Goal: Task Accomplishment & Management: Manage account settings

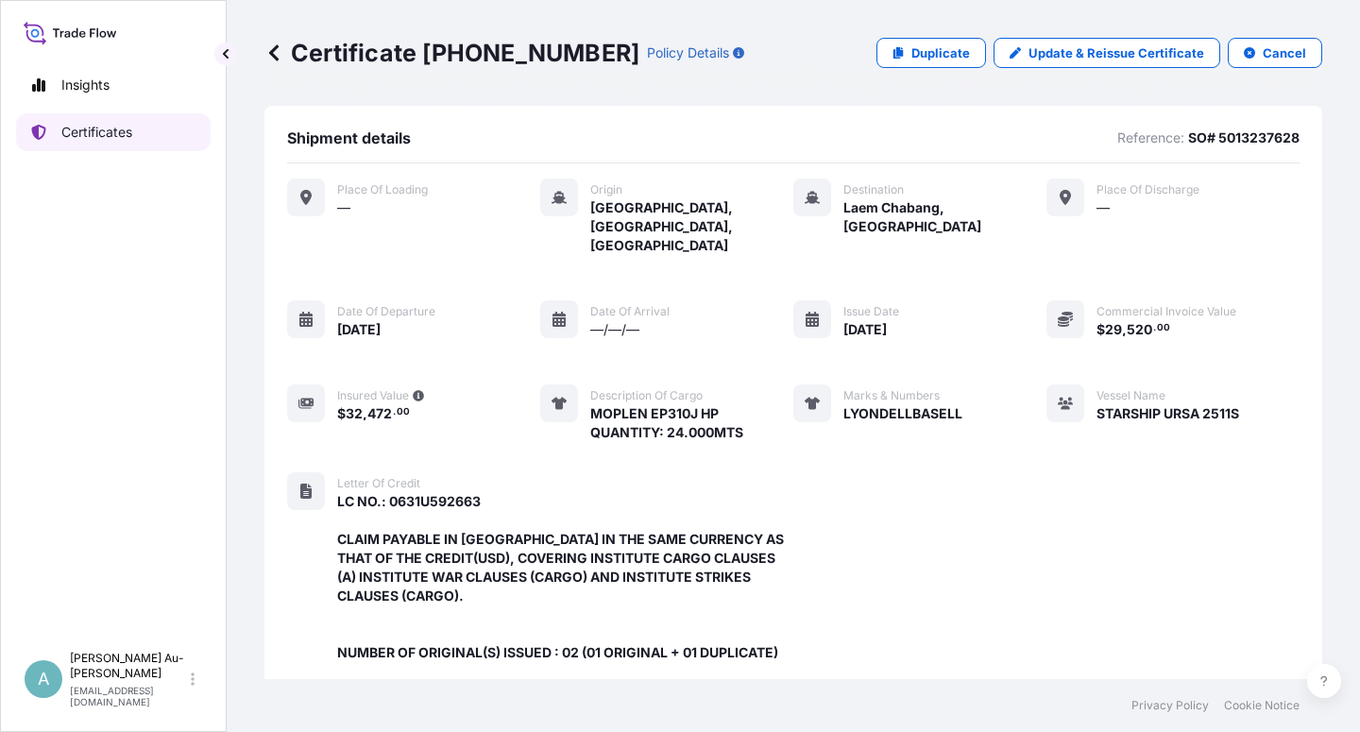
scroll to position [542, 0]
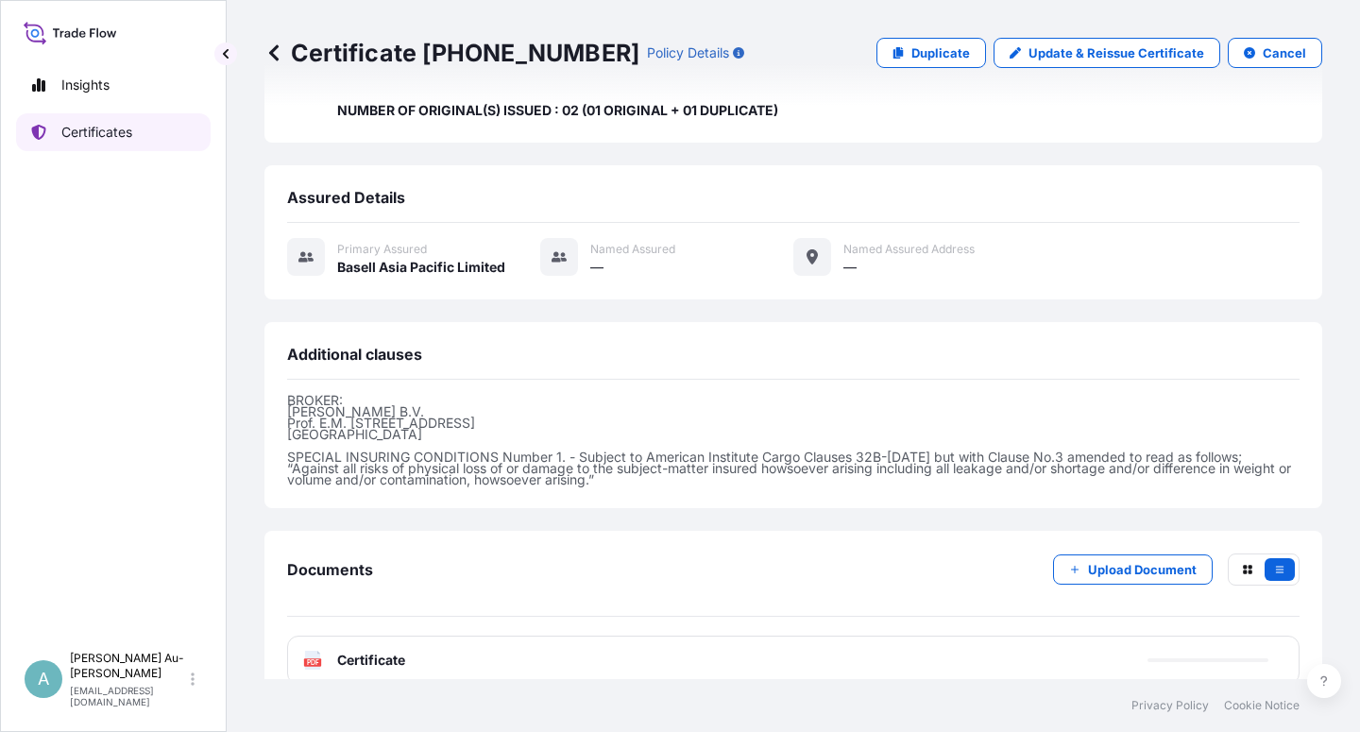
click at [131, 136] on p "Certificates" at bounding box center [96, 132] width 71 height 19
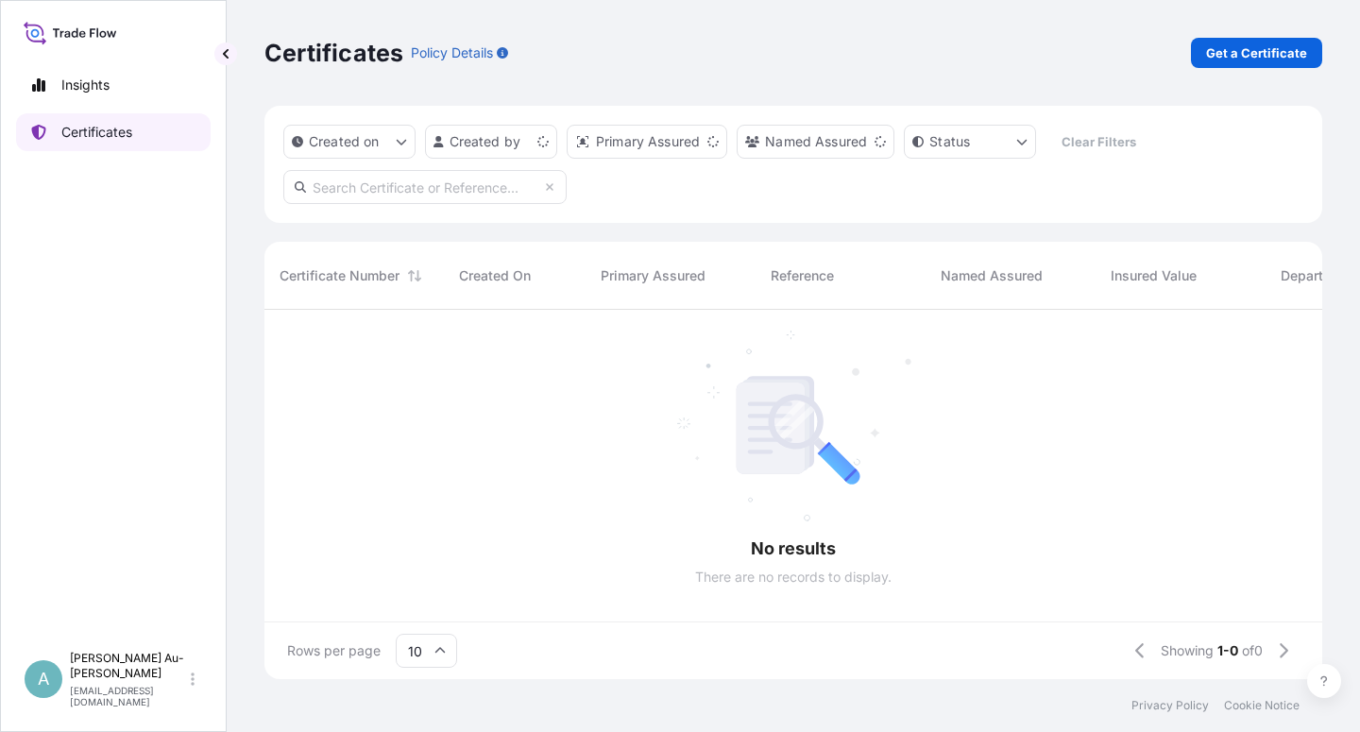
scroll to position [364, 1042]
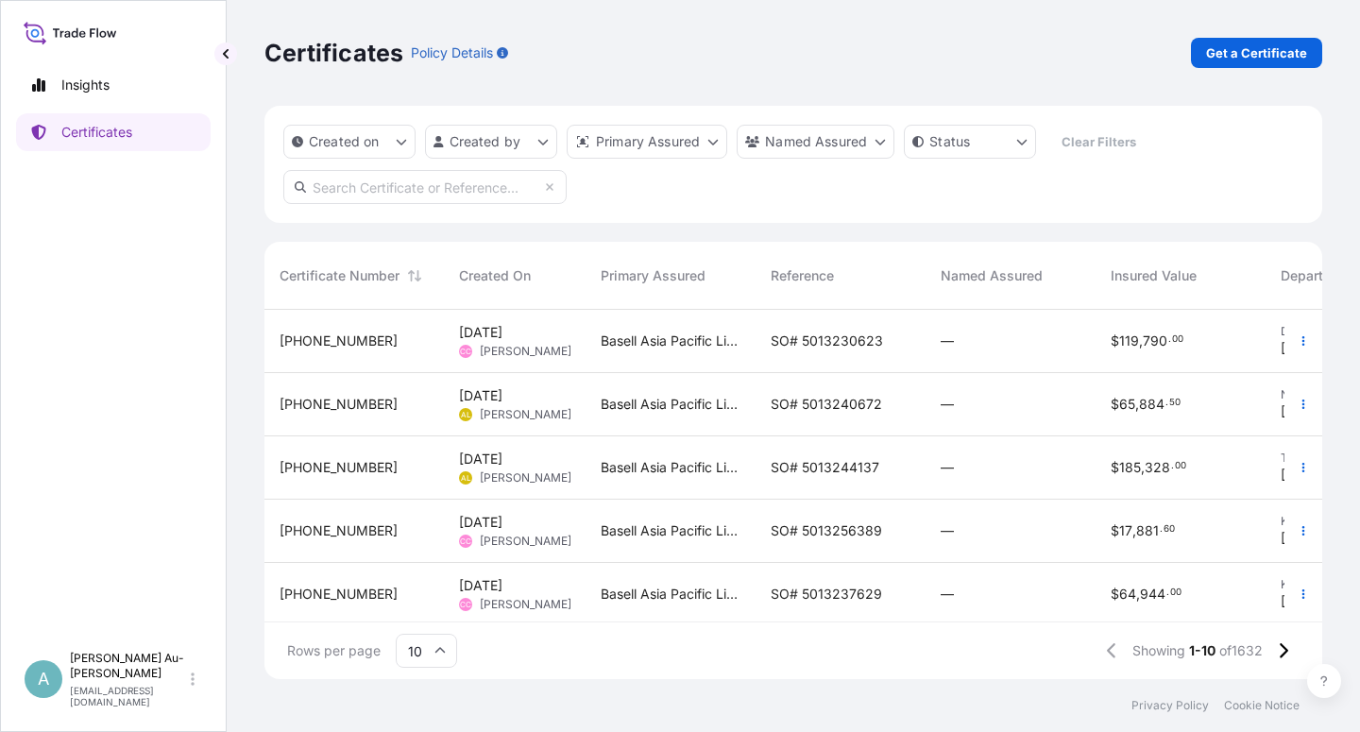
click at [350, 187] on input "text" at bounding box center [424, 187] width 283 height 34
type input "1669-1"
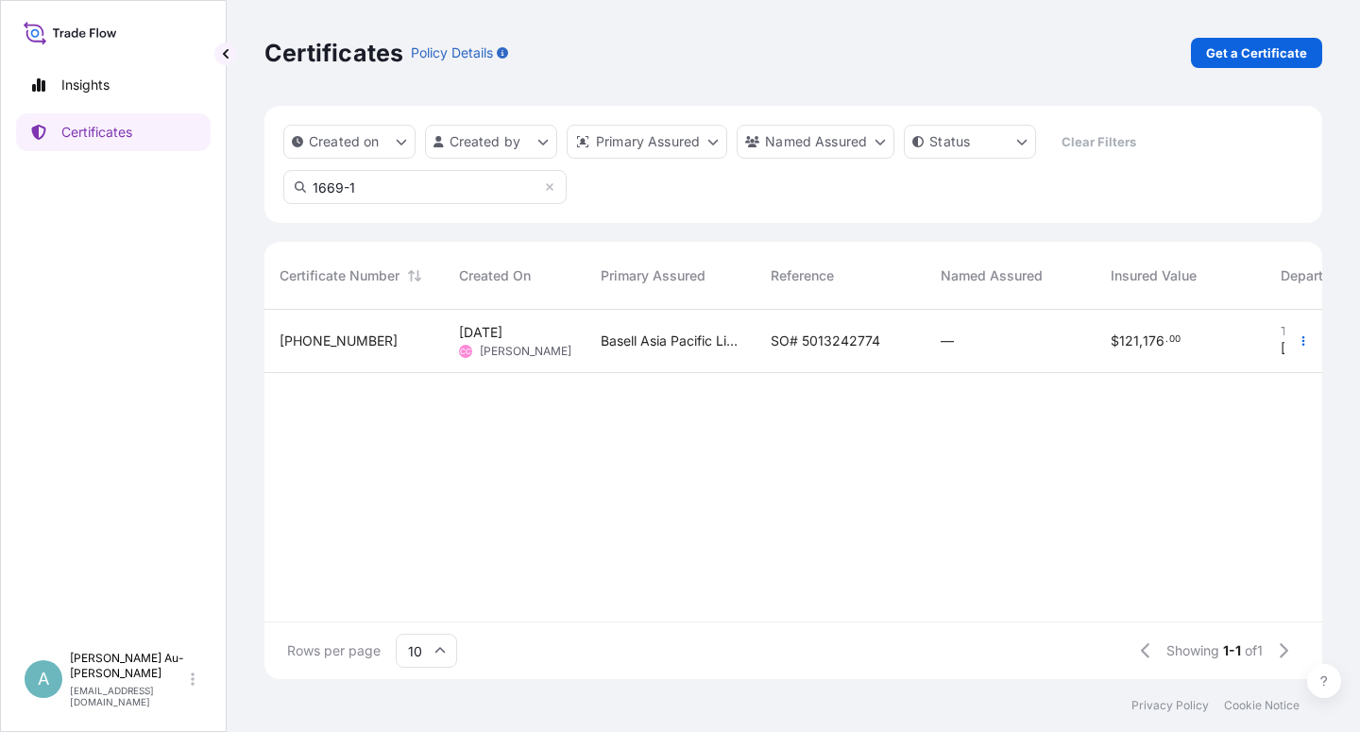
click at [799, 343] on span "SO# 5013242774" at bounding box center [826, 341] width 110 height 19
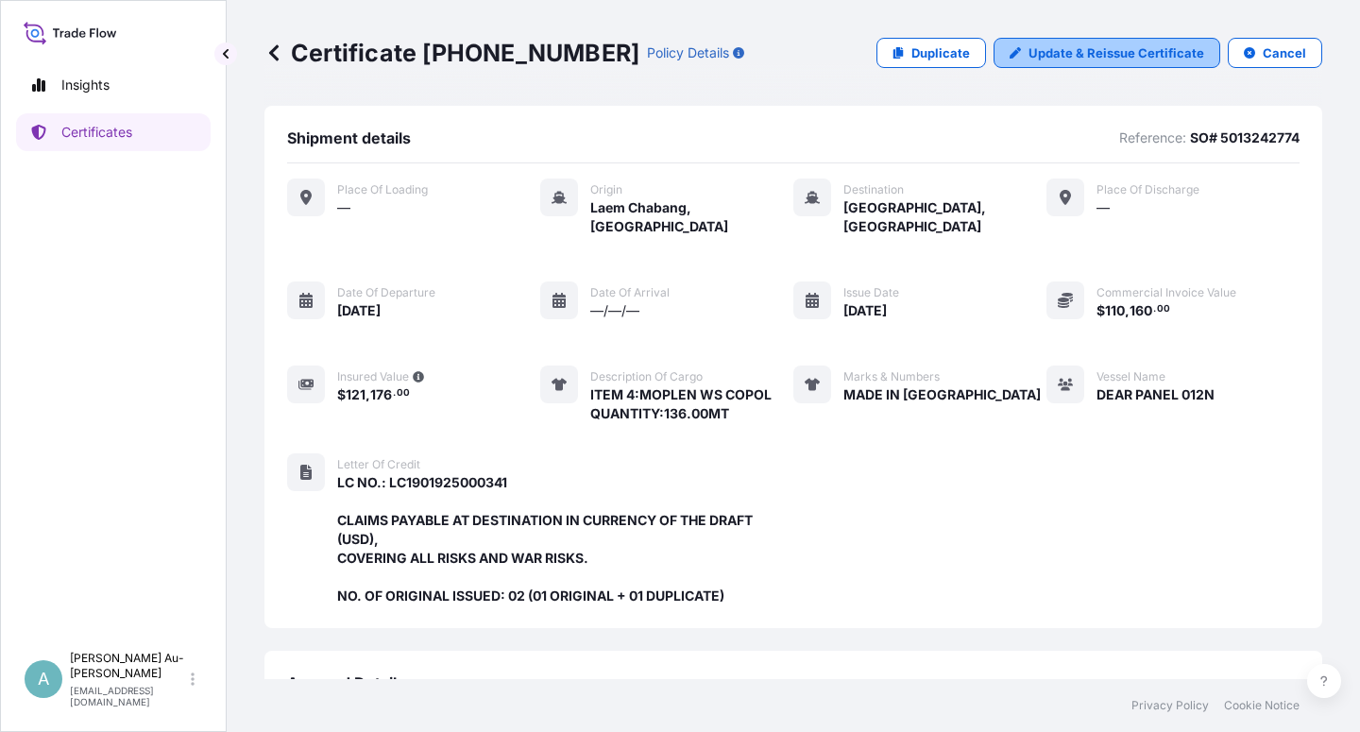
click at [1054, 53] on p "Update & Reissue Certificate" at bounding box center [1117, 52] width 176 height 19
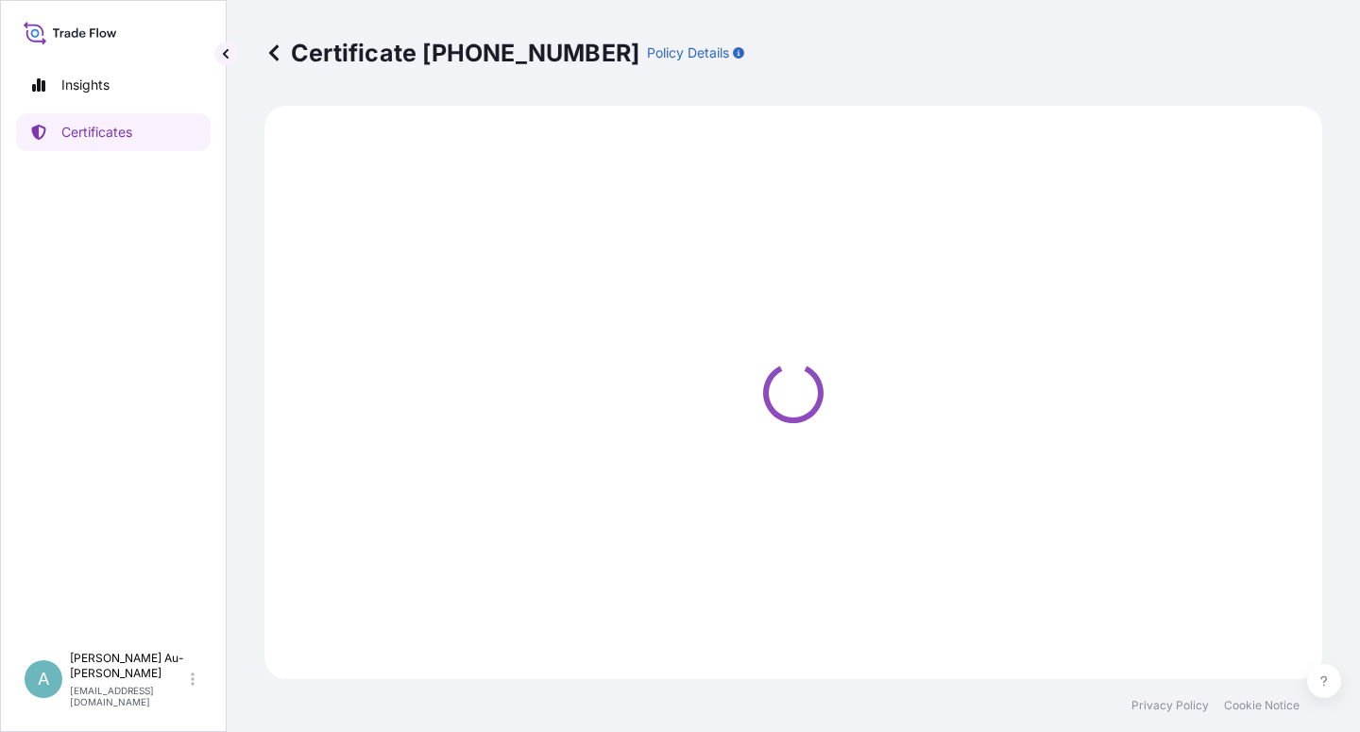
select select "Sea"
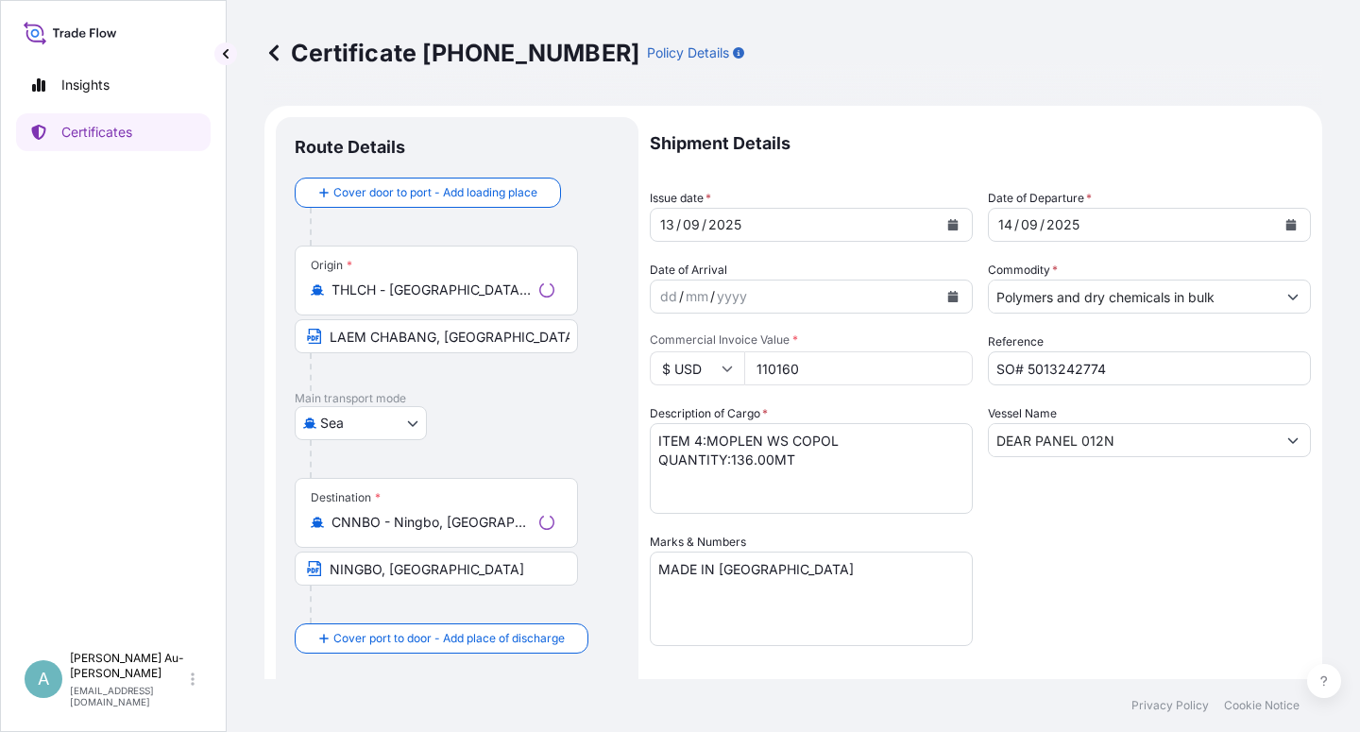
select select "32034"
click at [948, 224] on icon "Calendar" at bounding box center [953, 224] width 10 height 11
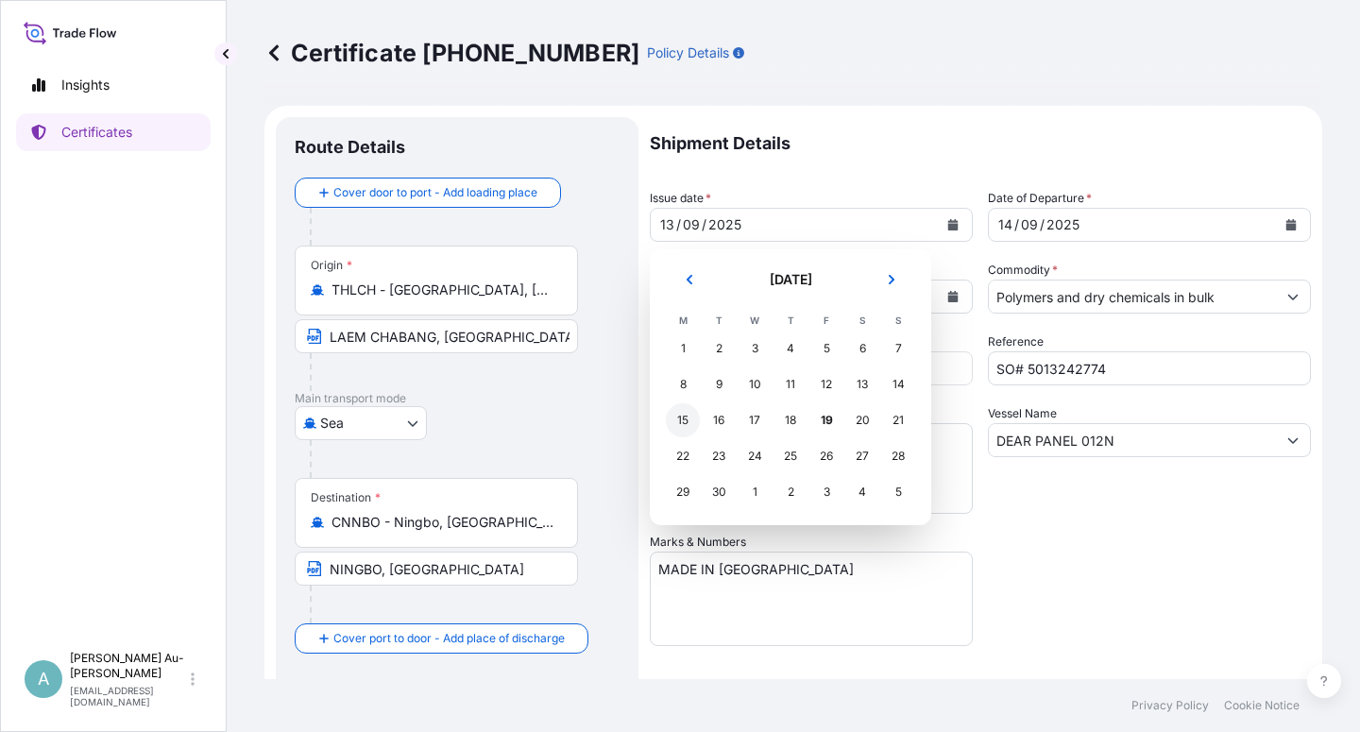
click at [685, 419] on div "15" at bounding box center [683, 420] width 34 height 34
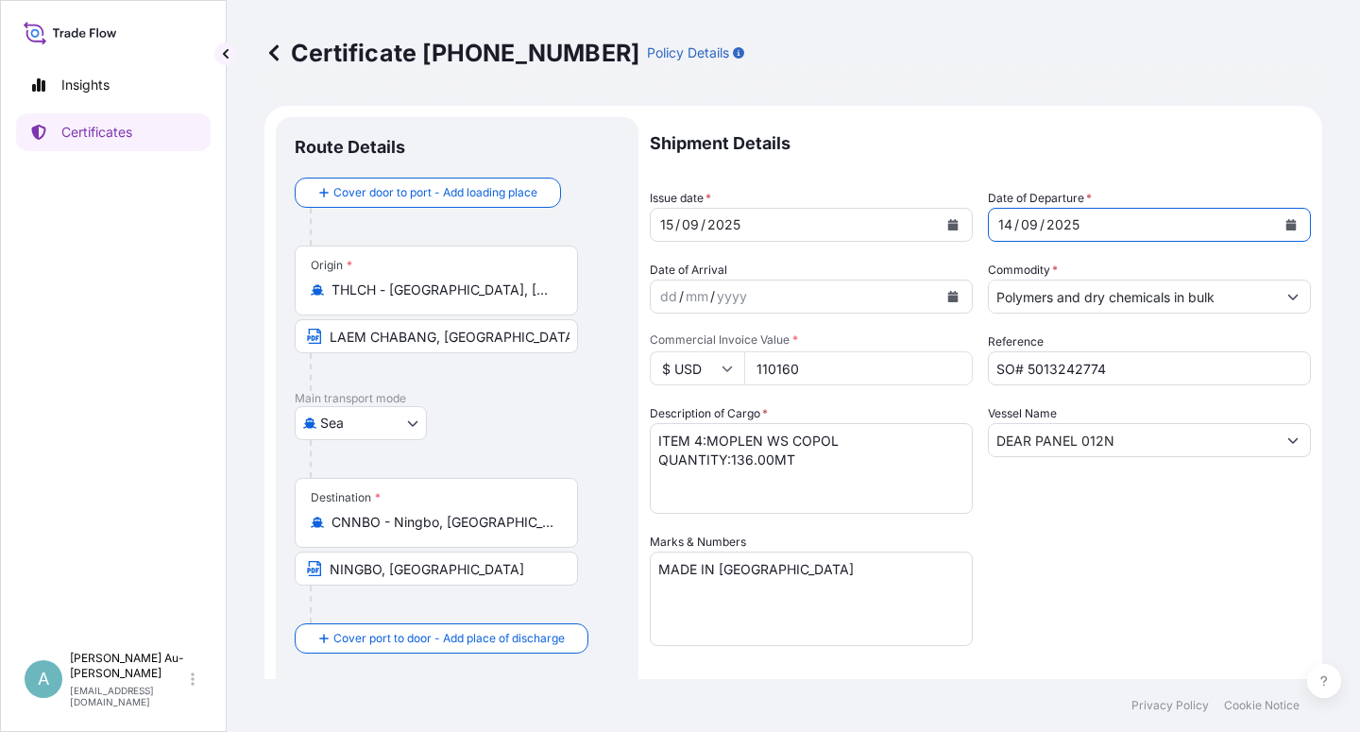
click at [1287, 226] on icon "Calendar" at bounding box center [1292, 224] width 10 height 11
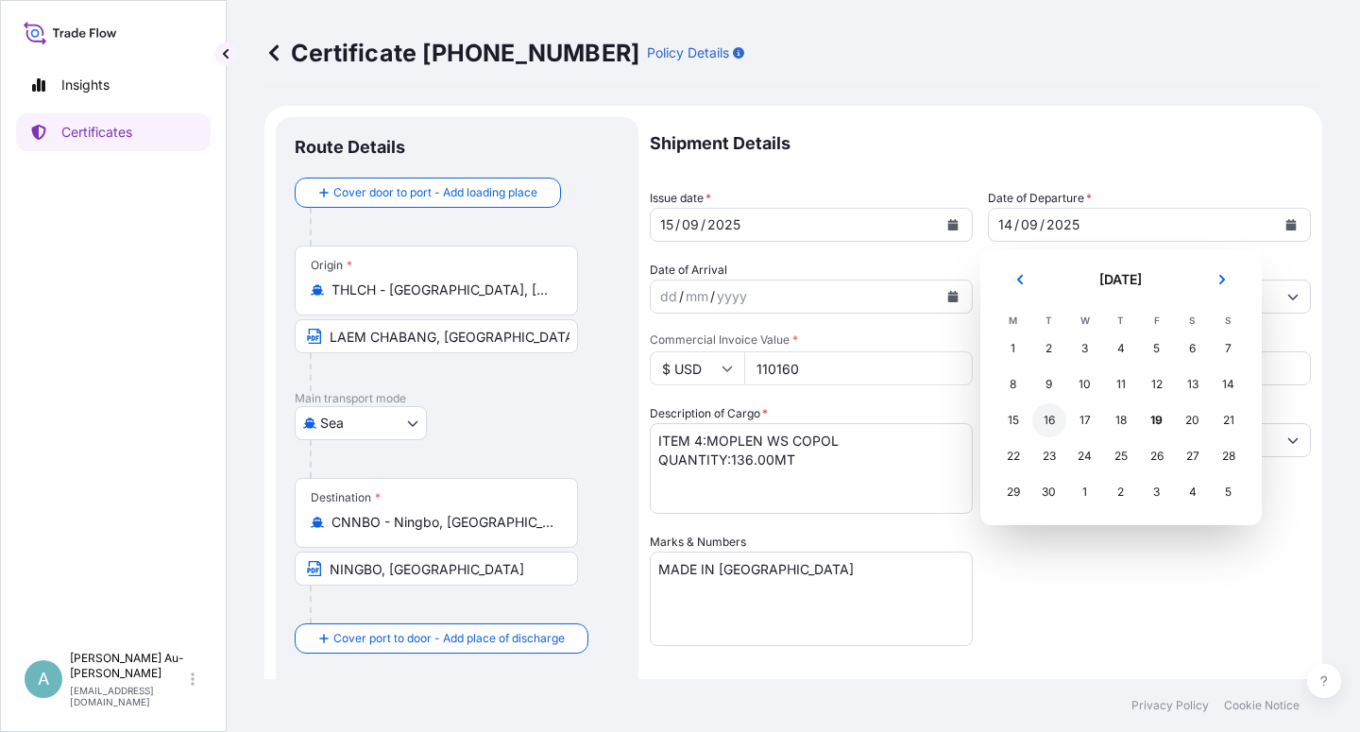
click at [1047, 421] on div "16" at bounding box center [1050, 420] width 34 height 34
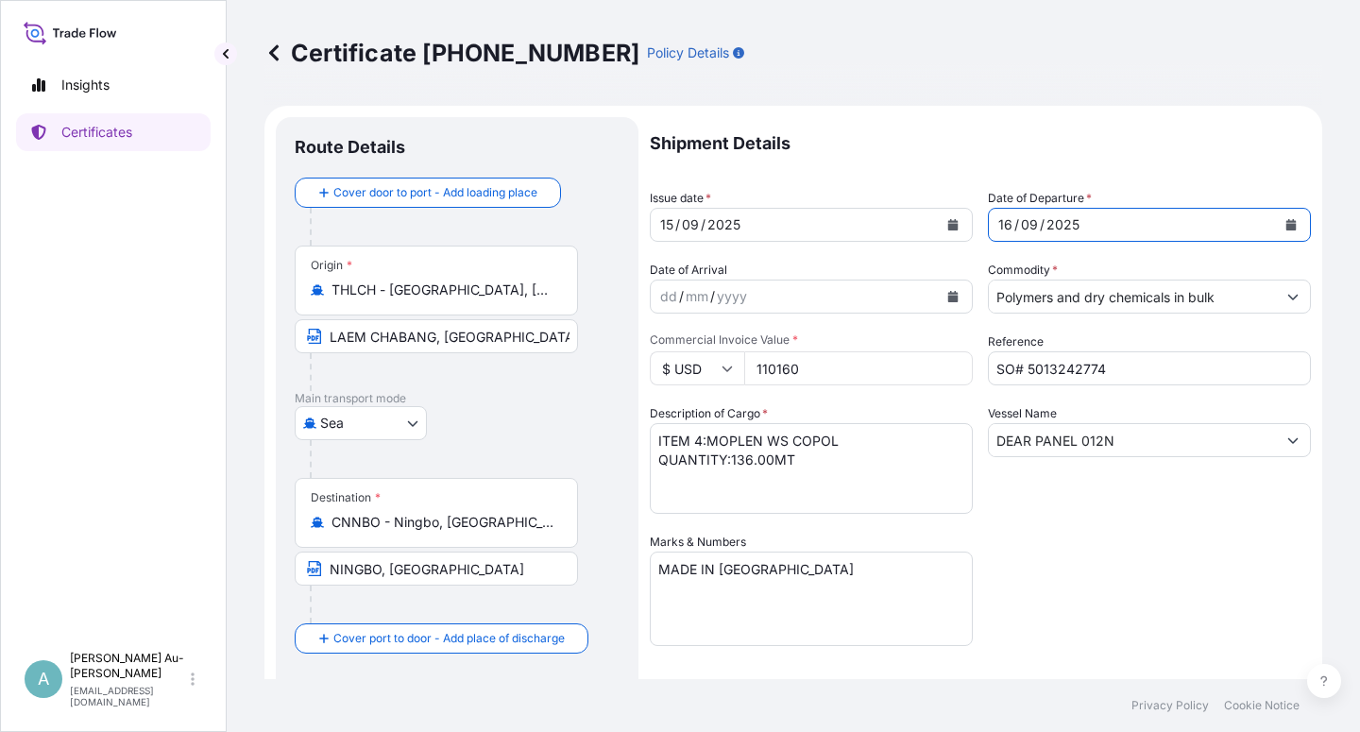
click at [1036, 573] on div "Shipment Details Issue date * [DATE] Date of Departure * [DATE] Date of Arrival…" at bounding box center [980, 603] width 661 height 972
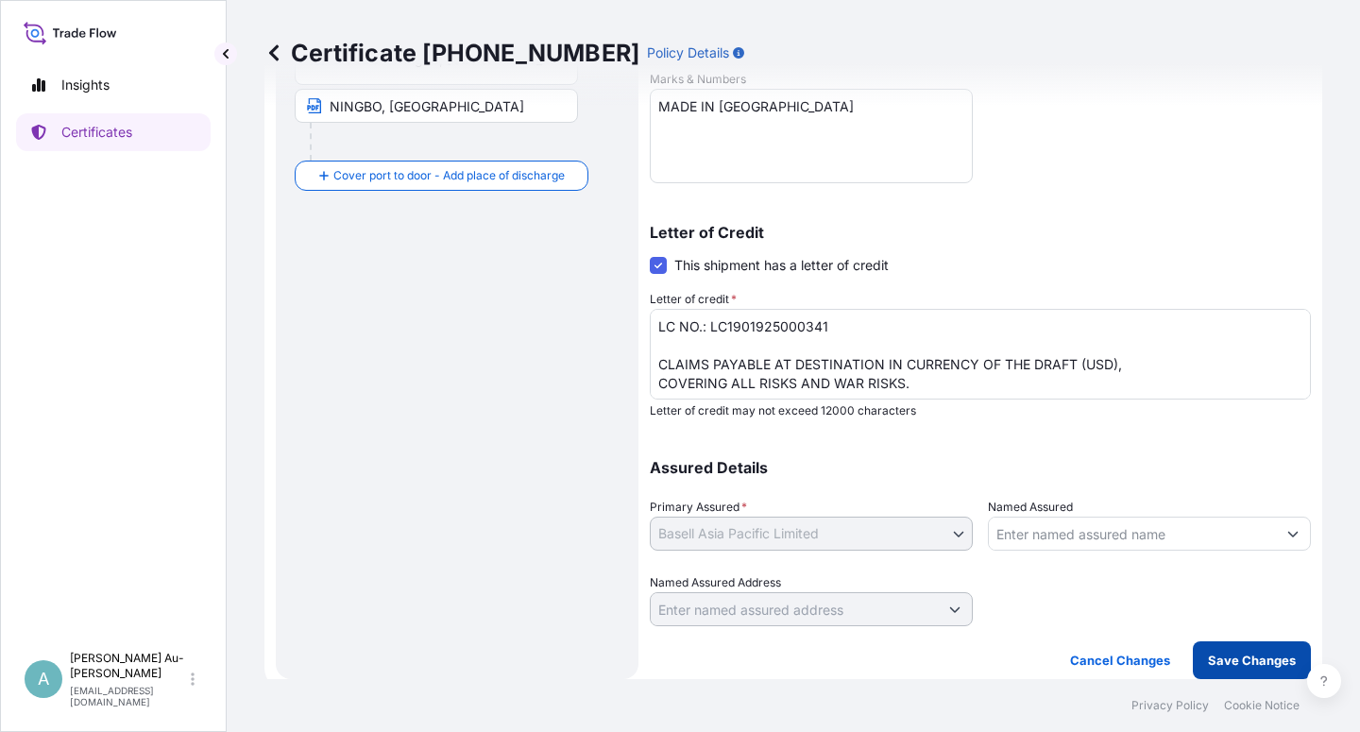
click at [1215, 654] on p "Save Changes" at bounding box center [1252, 660] width 88 height 19
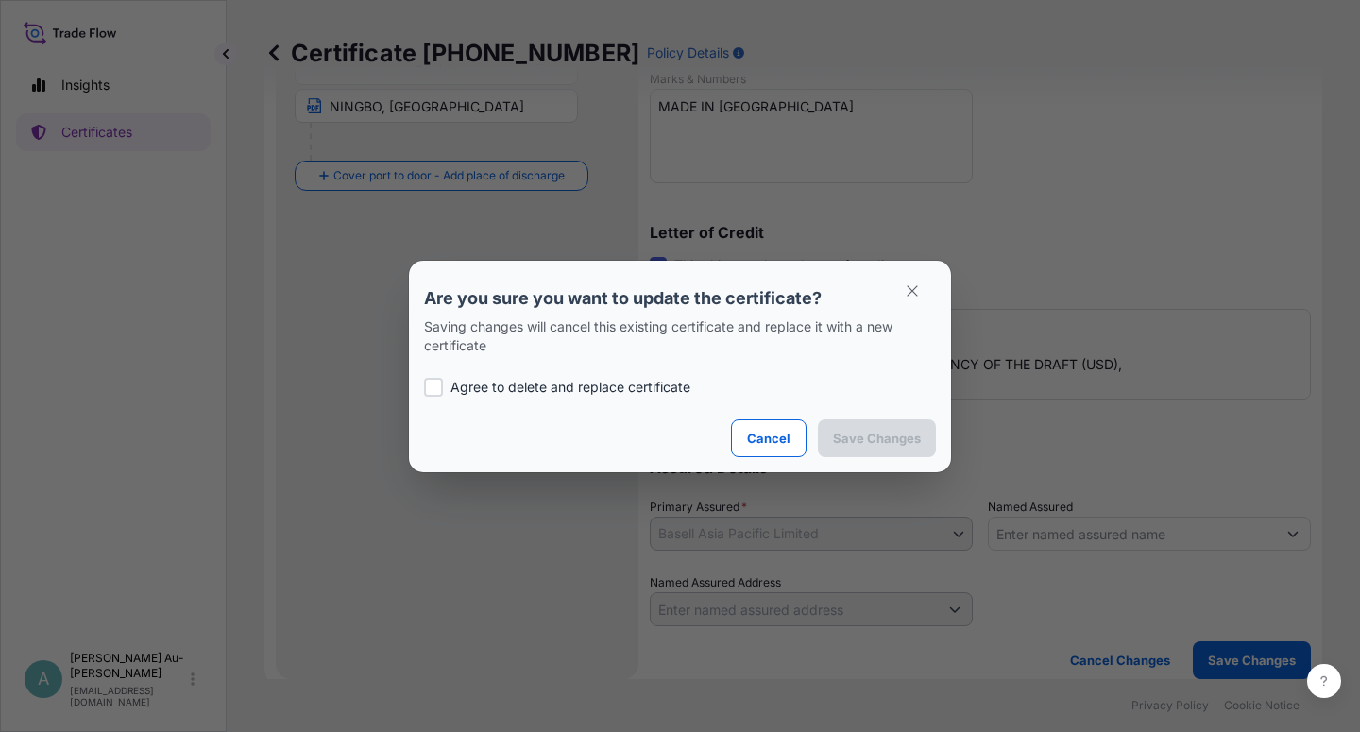
click at [565, 382] on p "Agree to delete and replace certificate" at bounding box center [571, 387] width 240 height 19
checkbox input "true"
click at [891, 433] on p "Save Changes" at bounding box center [877, 438] width 88 height 19
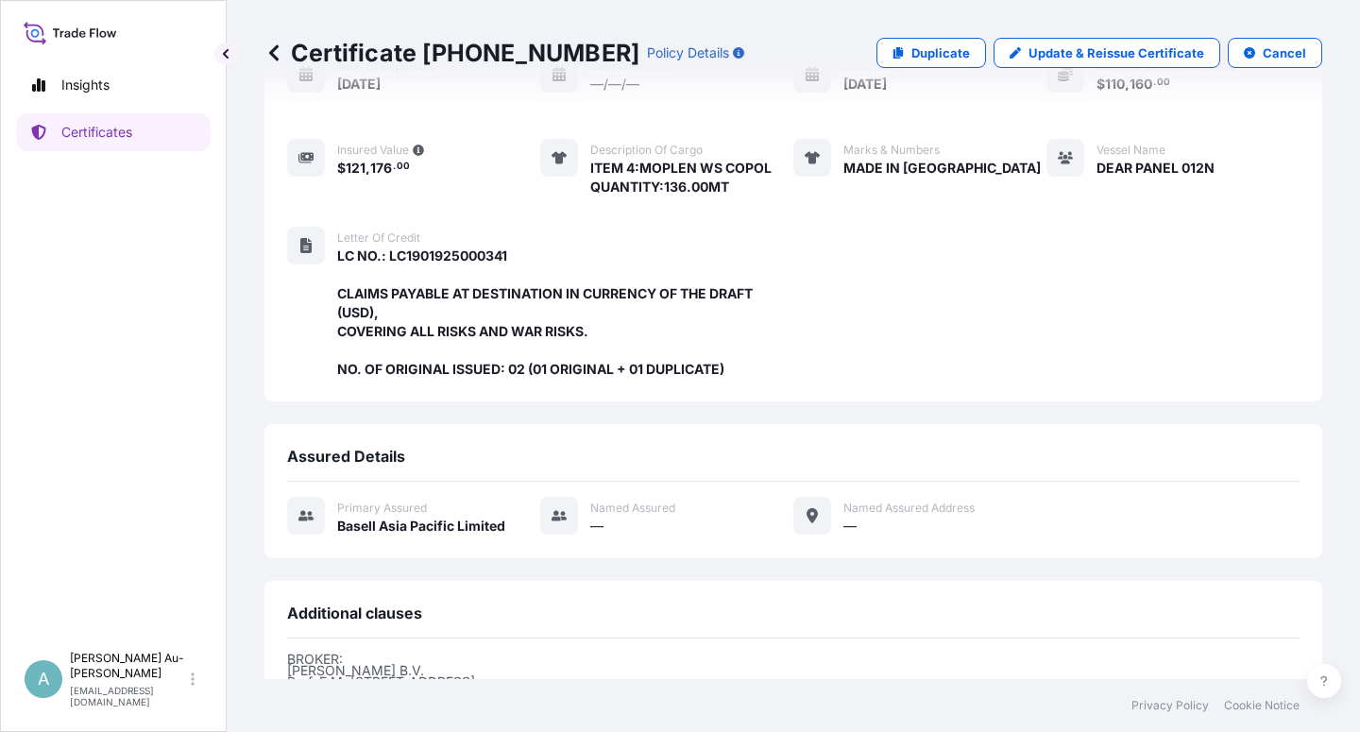
scroll to position [504, 0]
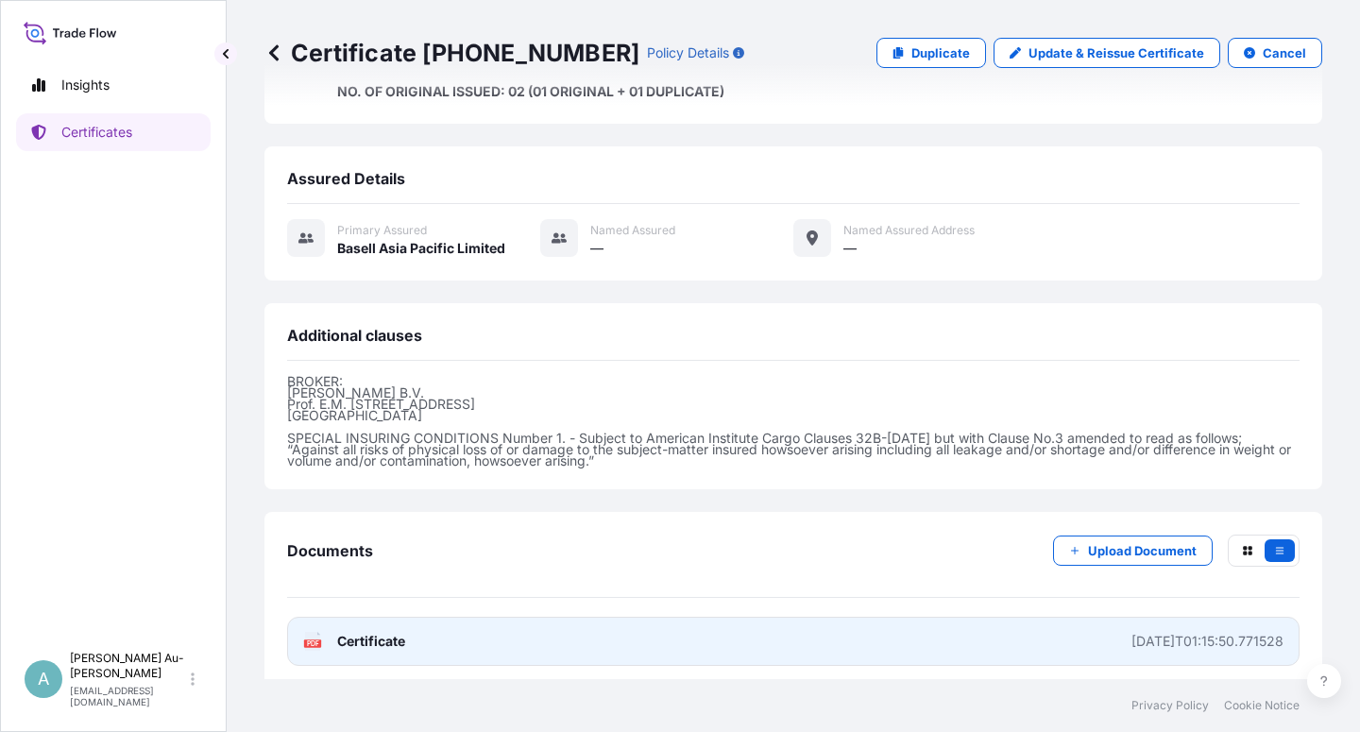
click at [385, 640] on link "PDF Certificate [DATE]T01:15:50.771528" at bounding box center [793, 641] width 1013 height 49
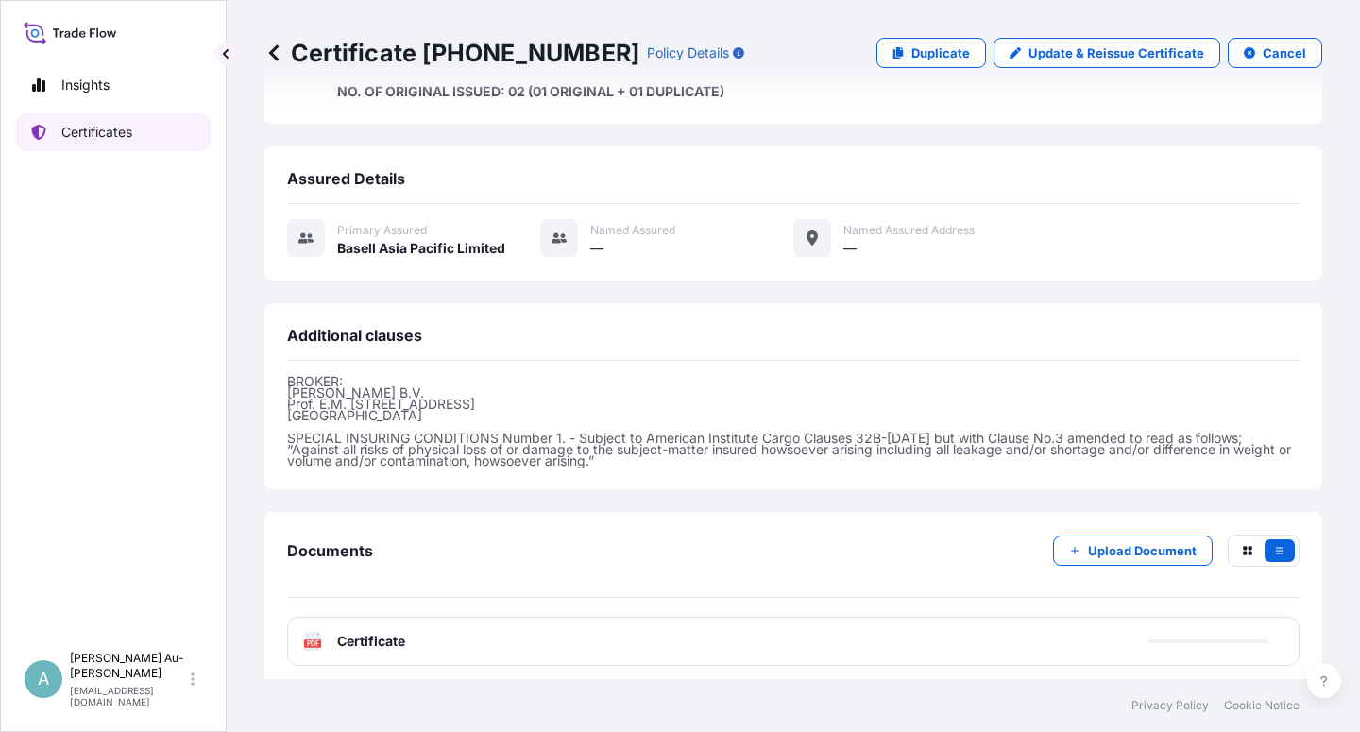
click at [101, 139] on p "Certificates" at bounding box center [96, 132] width 71 height 19
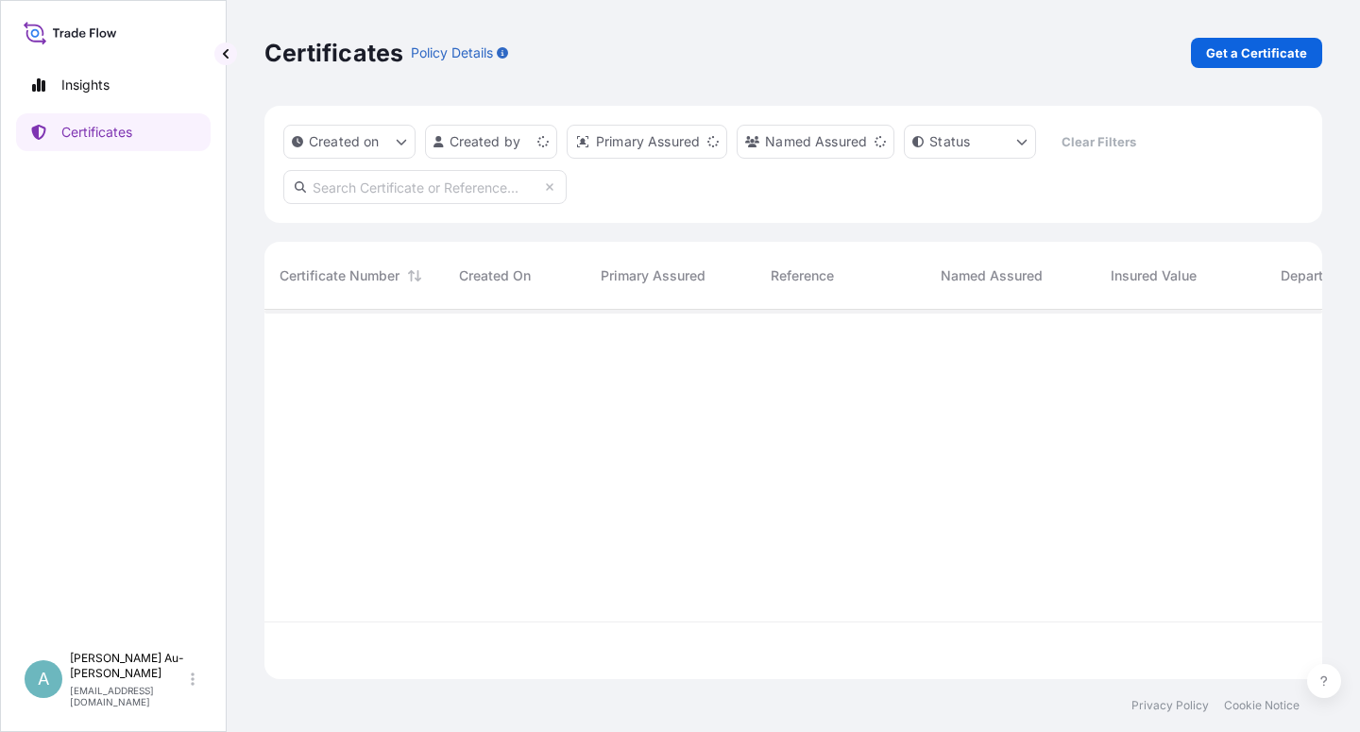
scroll to position [364, 1042]
click at [449, 202] on input "text" at bounding box center [424, 187] width 283 height 34
click at [450, 193] on input "text" at bounding box center [424, 187] width 283 height 34
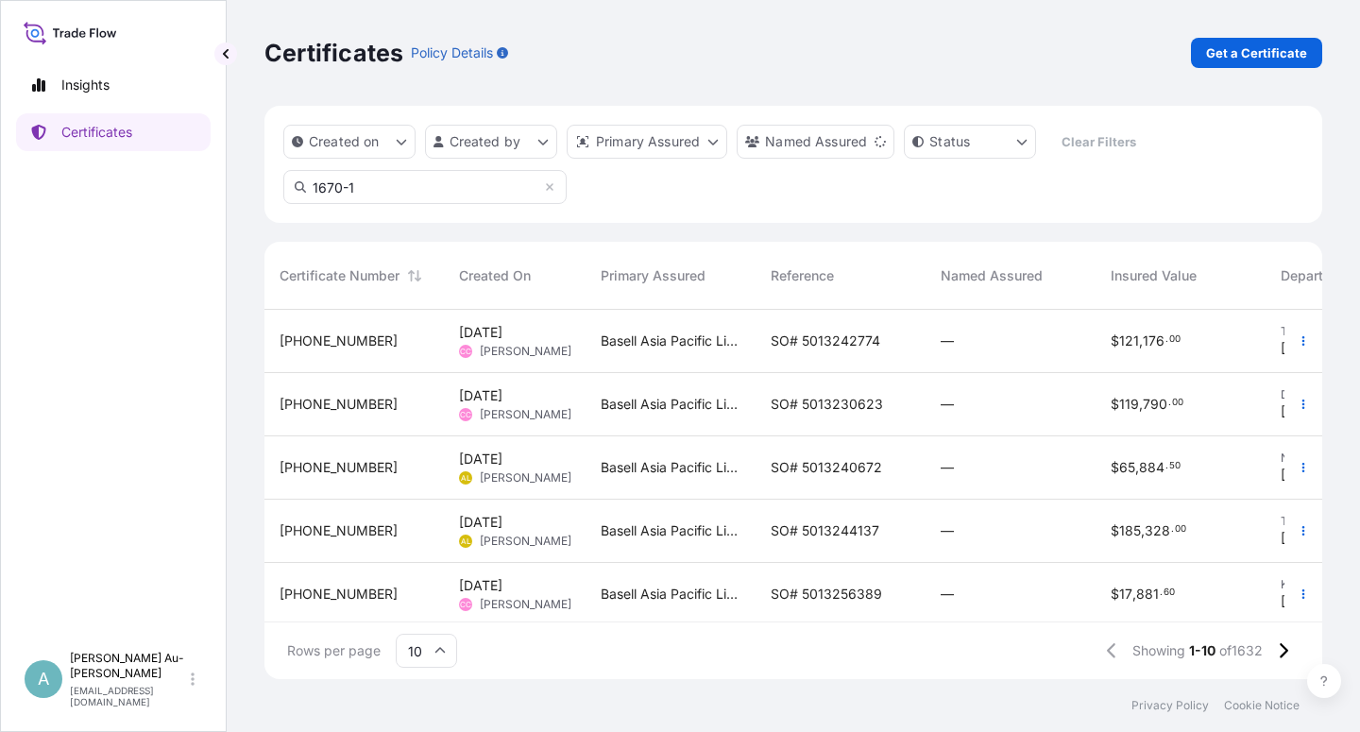
type input "1670-1"
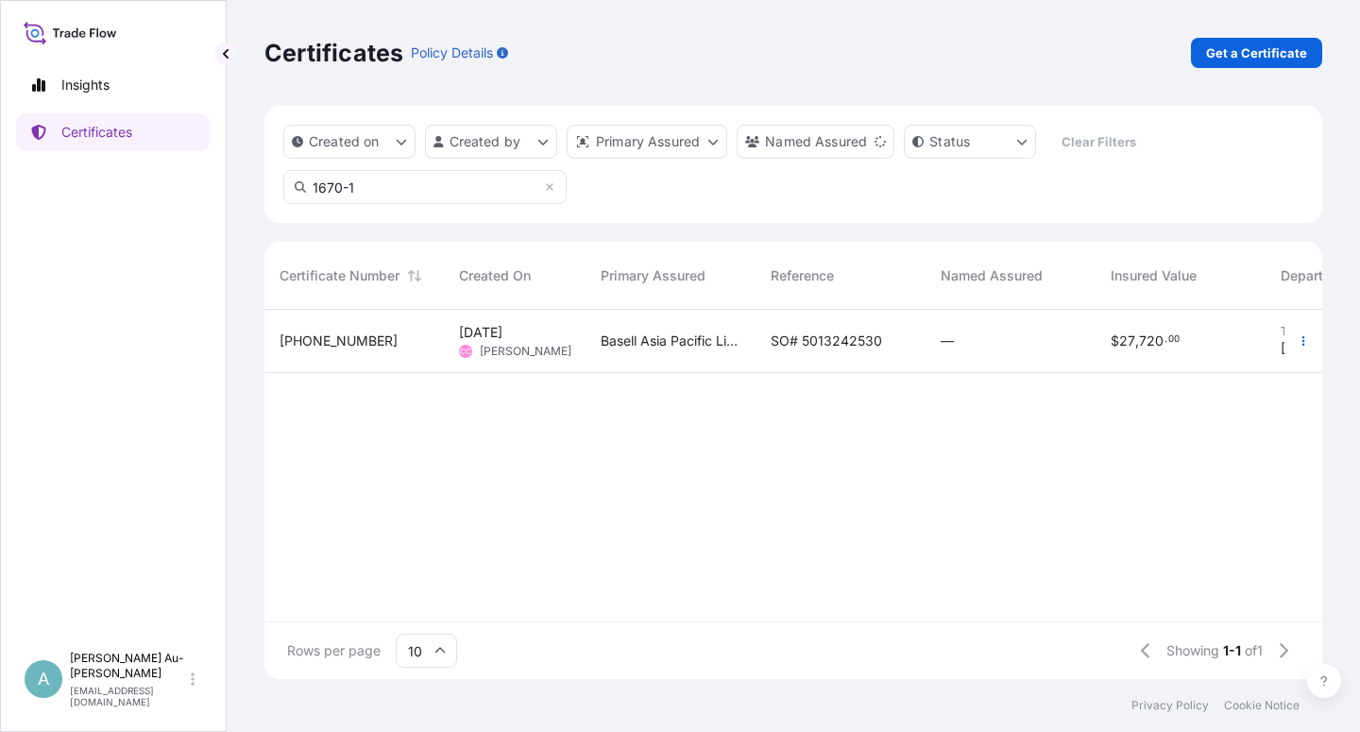
click at [838, 333] on span "SO# 5013242530" at bounding box center [826, 341] width 111 height 19
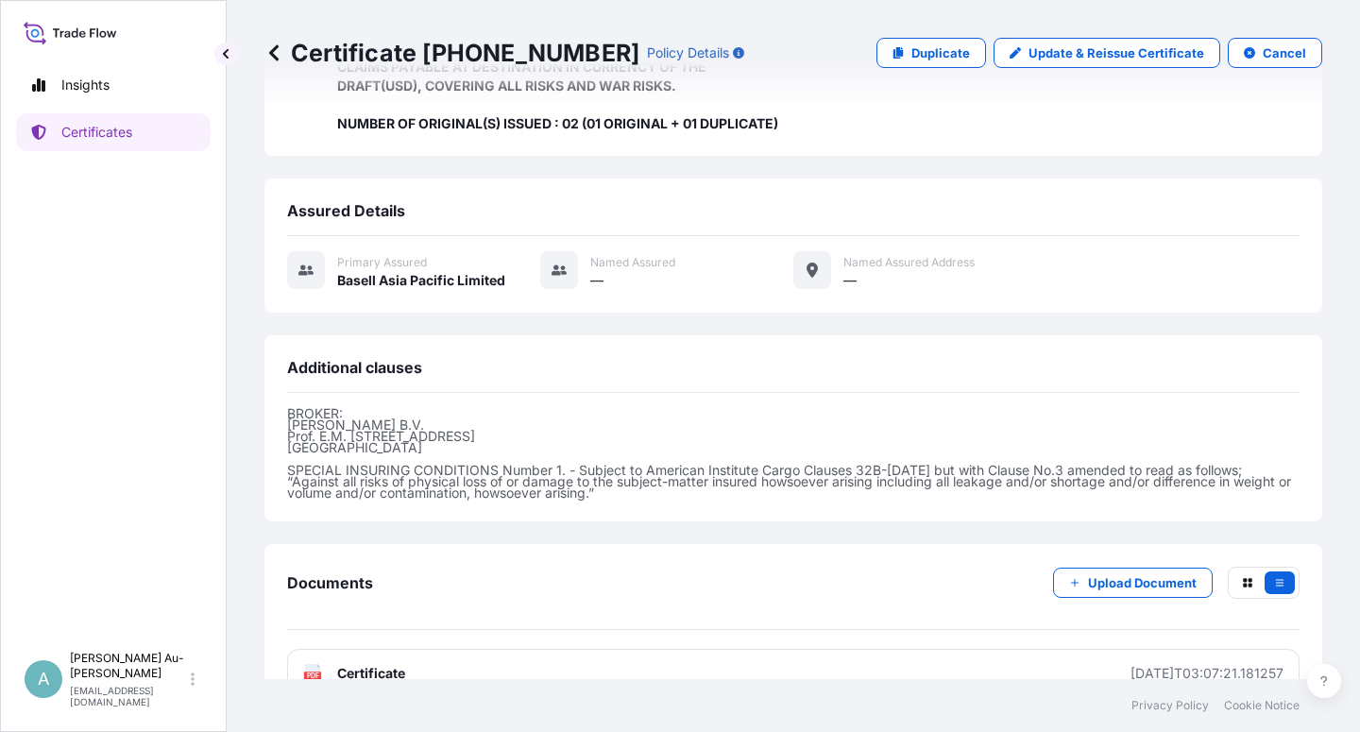
scroll to position [486, 0]
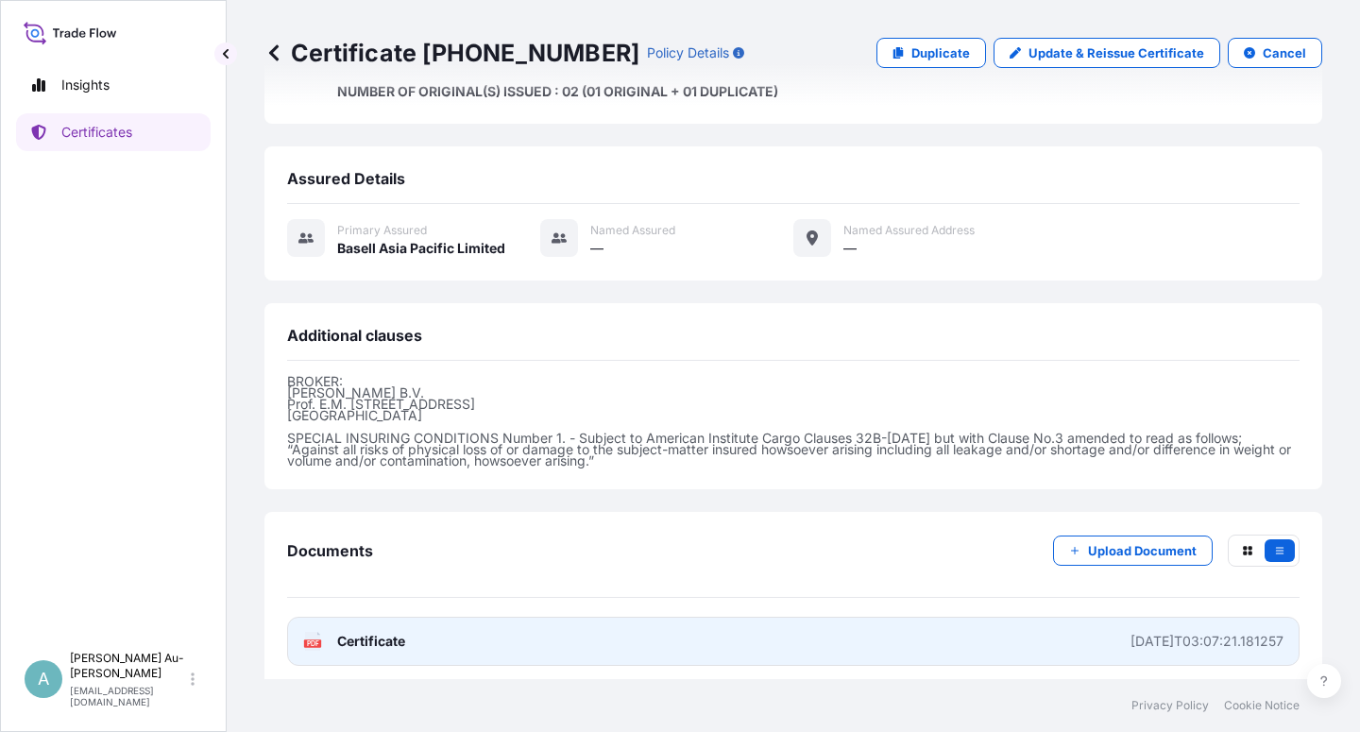
click at [514, 637] on link "PDF Certificate [DATE]T03:07:21.181257" at bounding box center [793, 641] width 1013 height 49
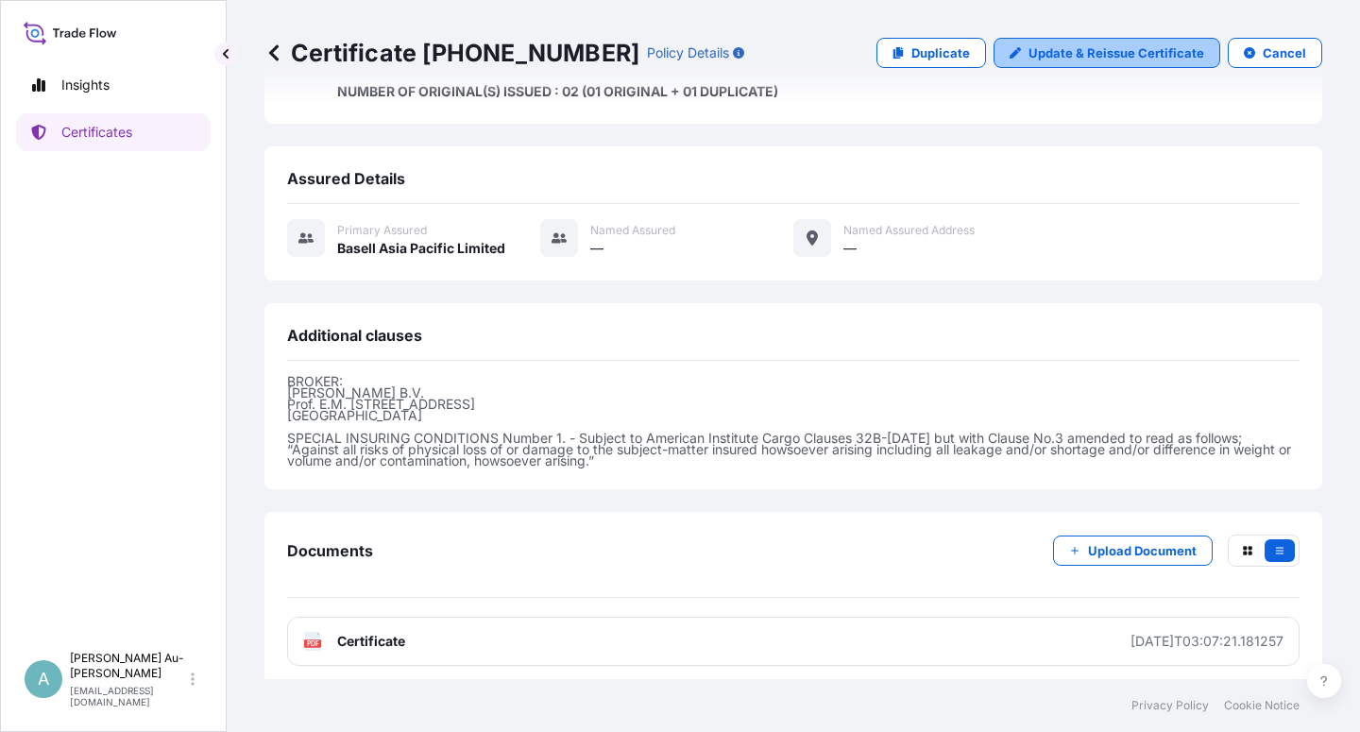
click at [1114, 58] on p "Update & Reissue Certificate" at bounding box center [1117, 52] width 176 height 19
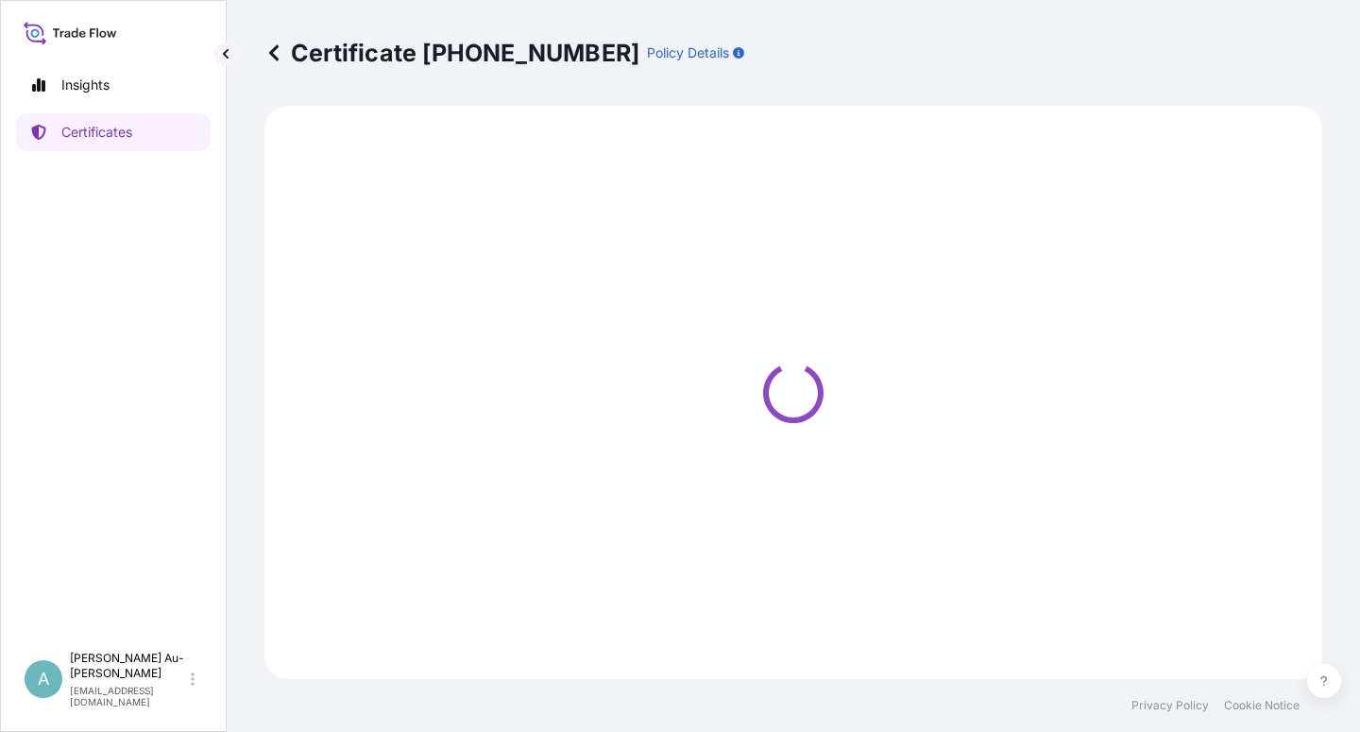
select select "Sea"
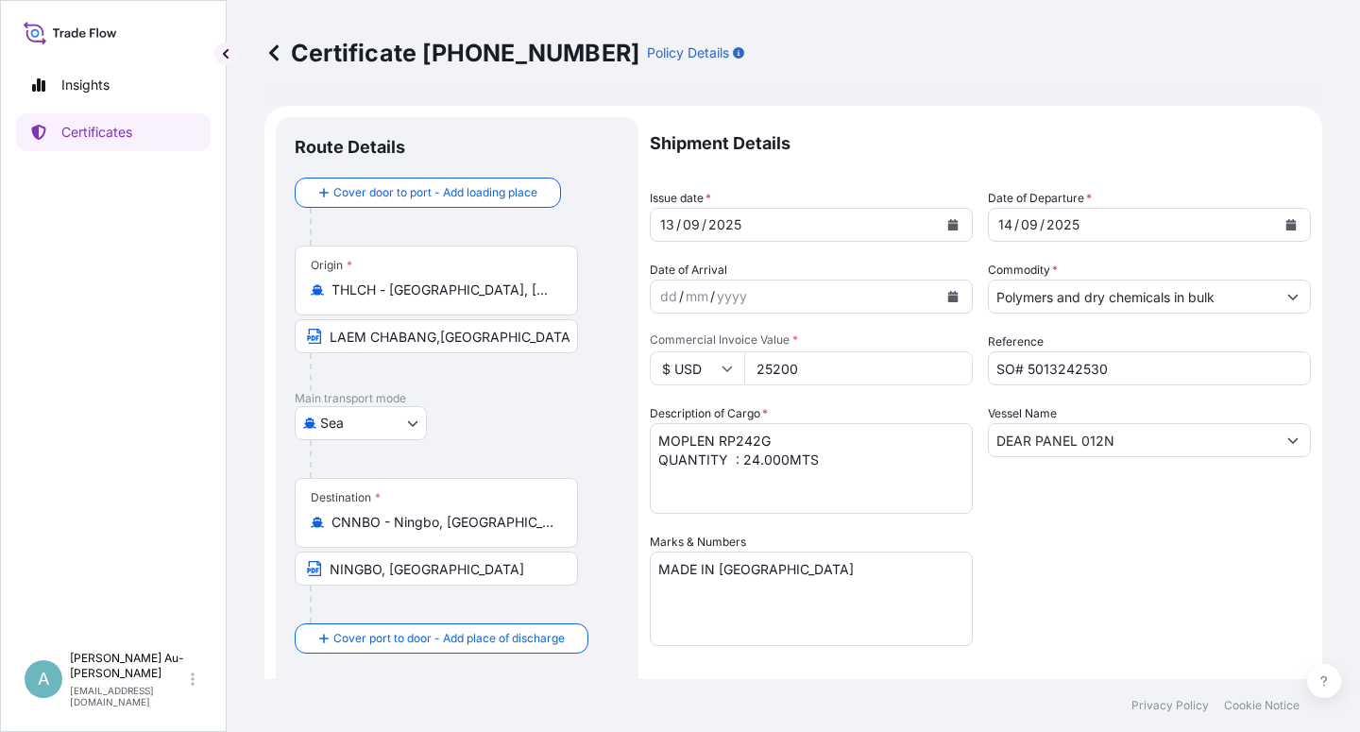
click at [948, 228] on icon "Calendar" at bounding box center [953, 224] width 10 height 11
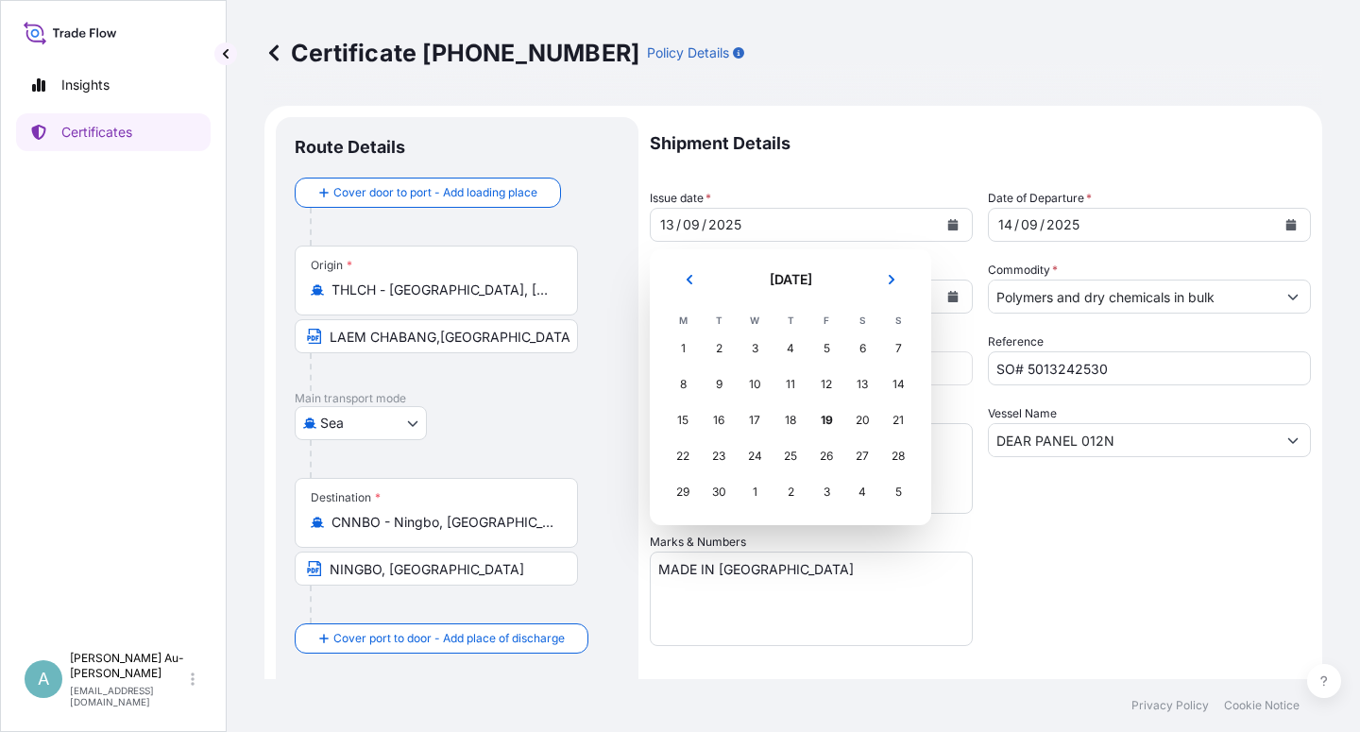
select select "32034"
click at [697, 423] on div "15" at bounding box center [683, 420] width 34 height 34
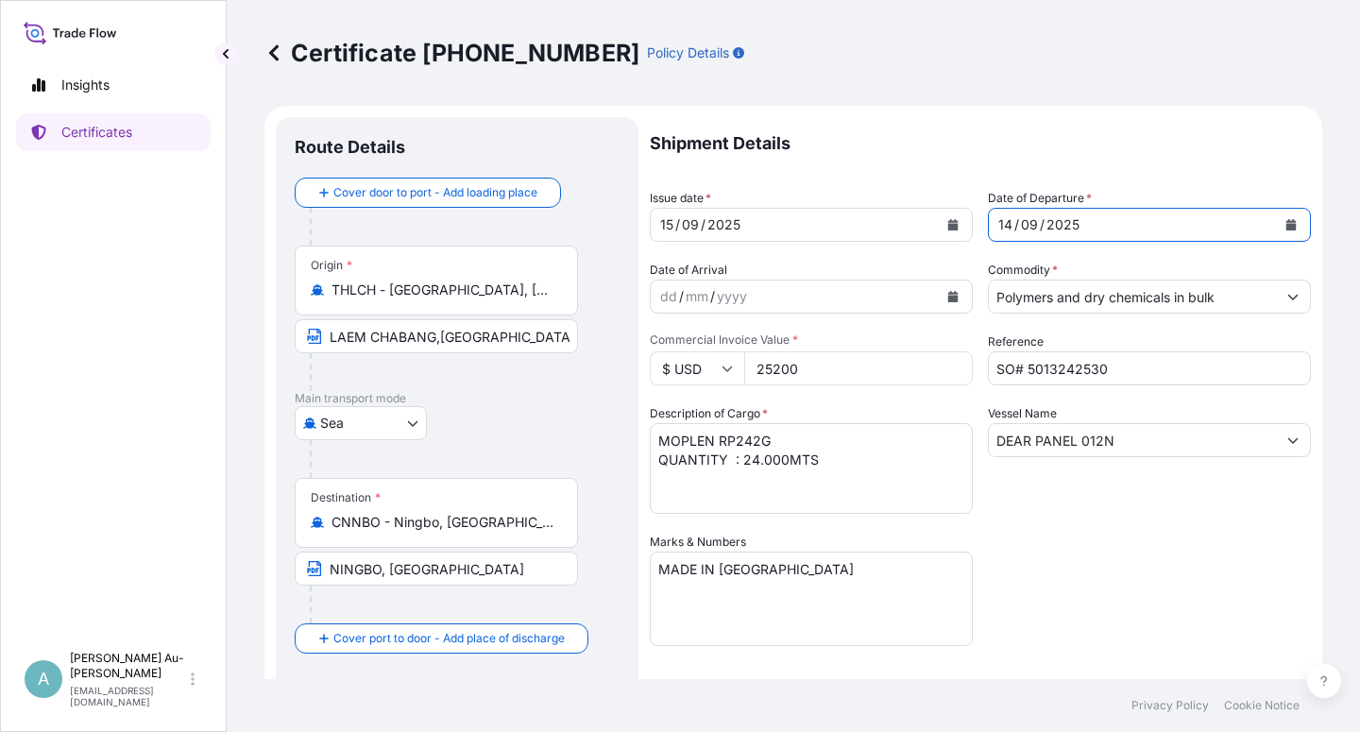
click at [1276, 216] on button "Calendar" at bounding box center [1291, 225] width 30 height 30
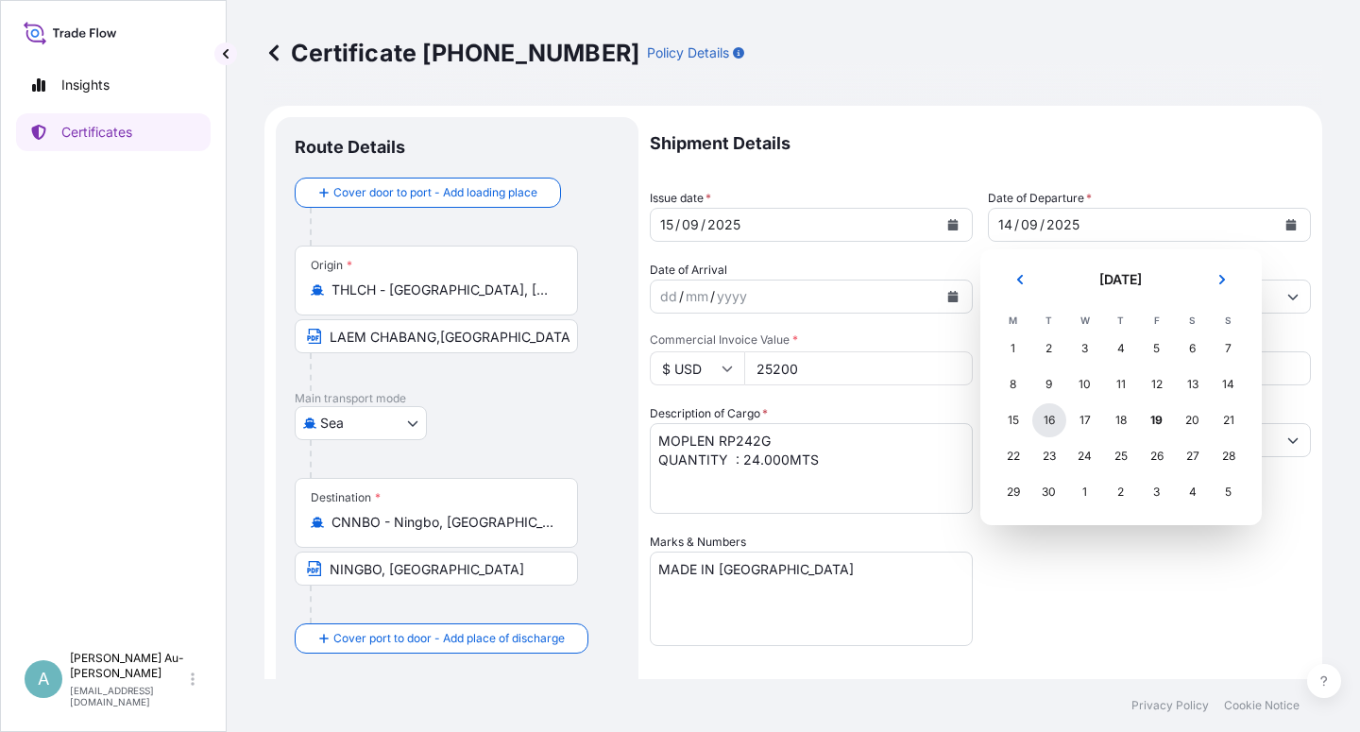
click at [1051, 428] on div "16" at bounding box center [1050, 420] width 34 height 34
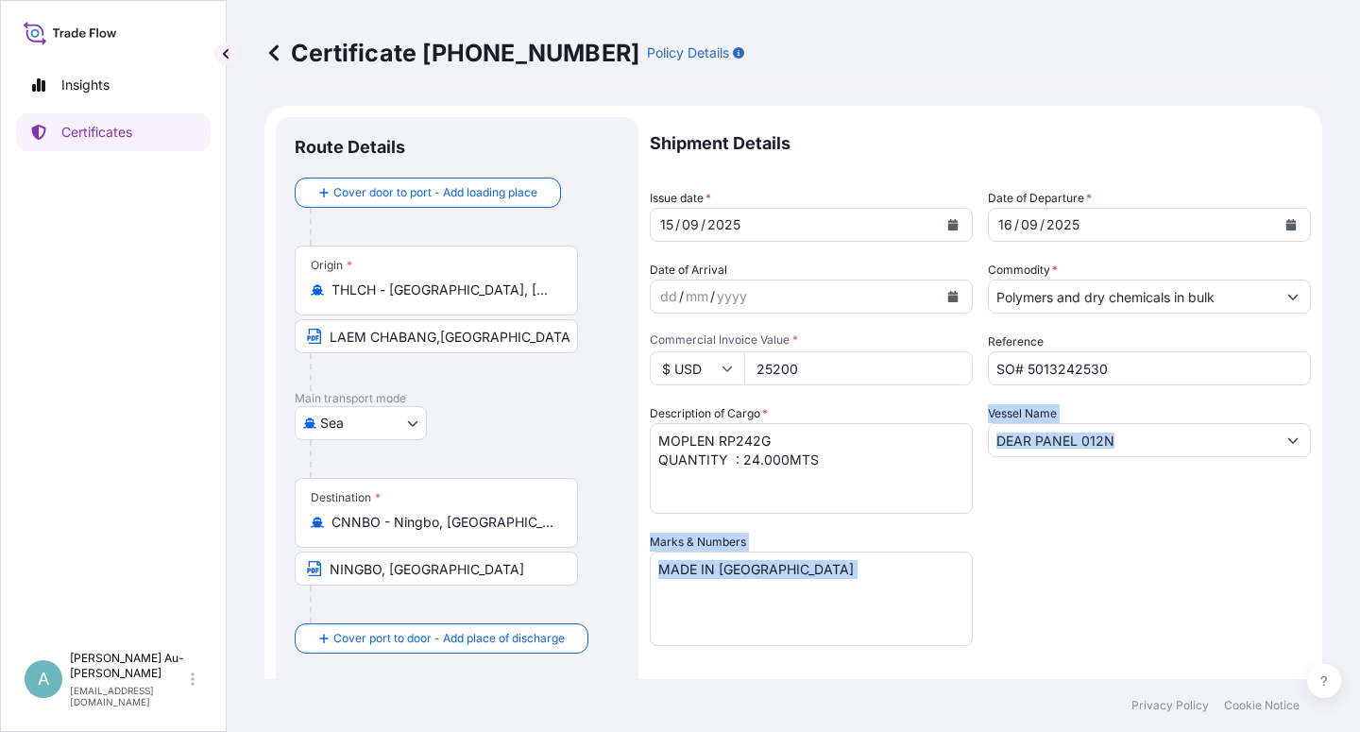
click at [1162, 589] on div "Shipment Details Issue date * [DATE] Date of Departure * [DATE] Date of Arrival…" at bounding box center [980, 603] width 661 height 972
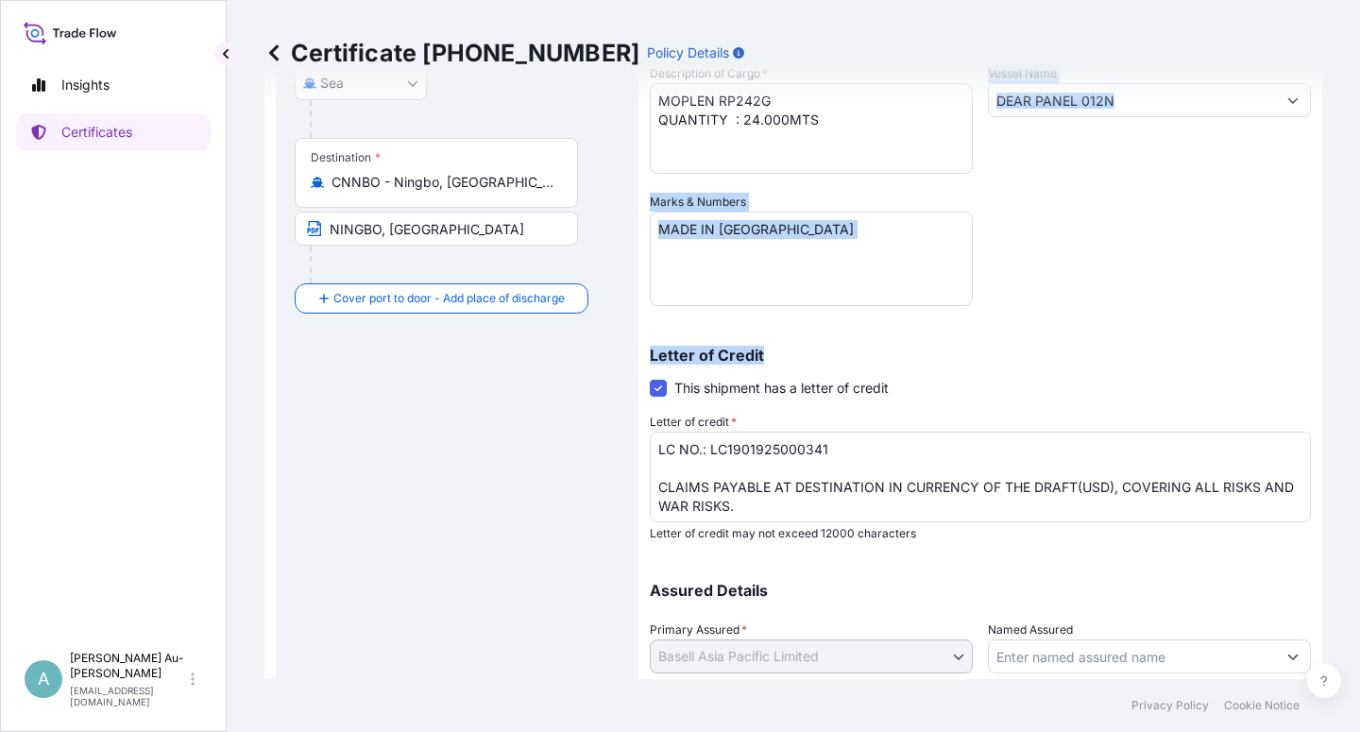
scroll to position [463, 0]
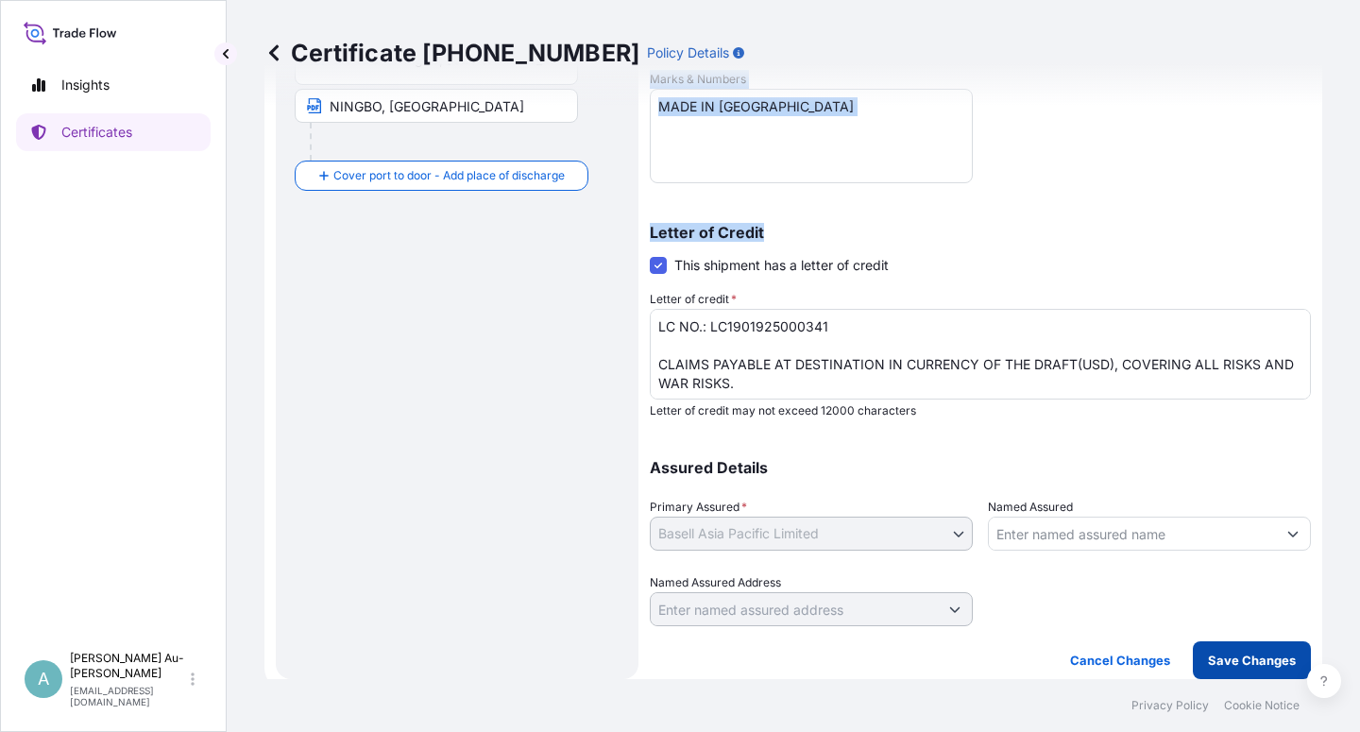
click at [1239, 669] on p "Save Changes" at bounding box center [1252, 660] width 88 height 19
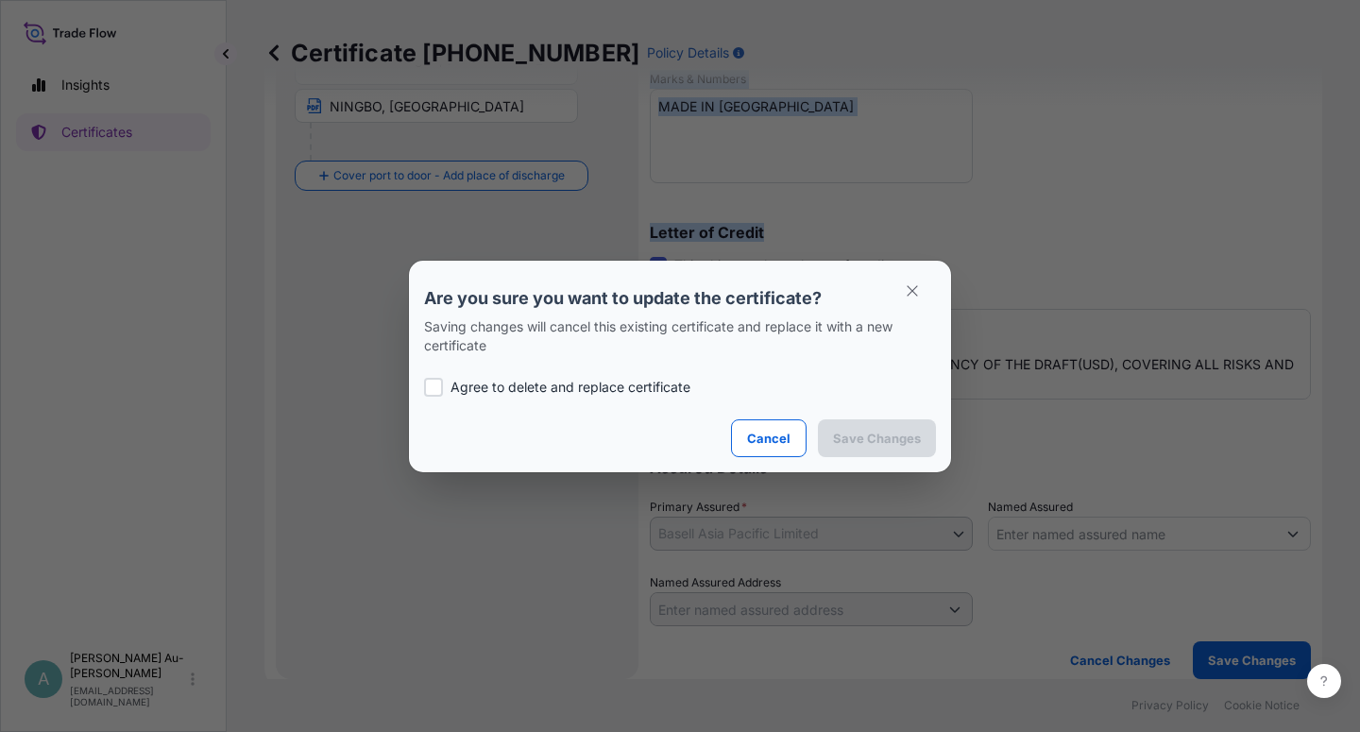
click at [531, 390] on p "Agree to delete and replace certificate" at bounding box center [571, 387] width 240 height 19
checkbox input "true"
click at [856, 443] on p "Save Changes" at bounding box center [877, 438] width 88 height 19
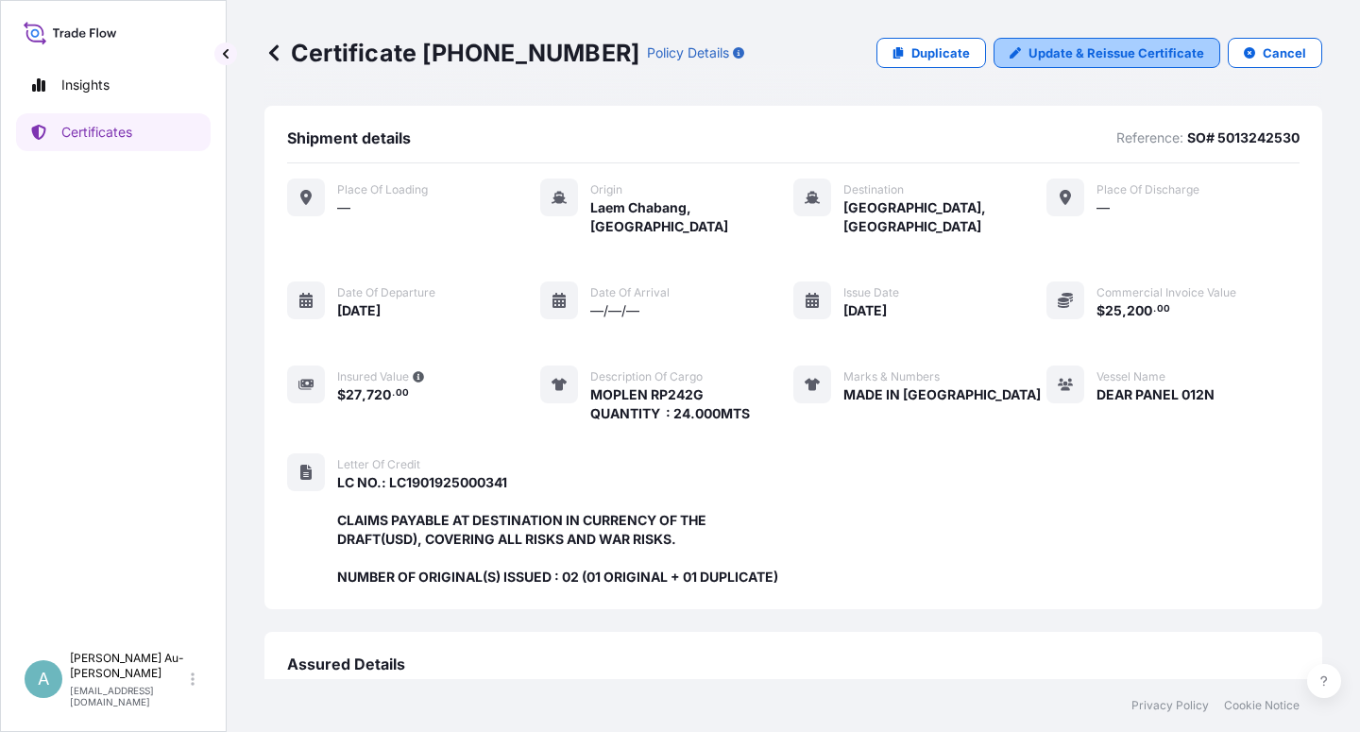
click at [1064, 58] on p "Update & Reissue Certificate" at bounding box center [1117, 52] width 176 height 19
select select "Sea"
select select "32034"
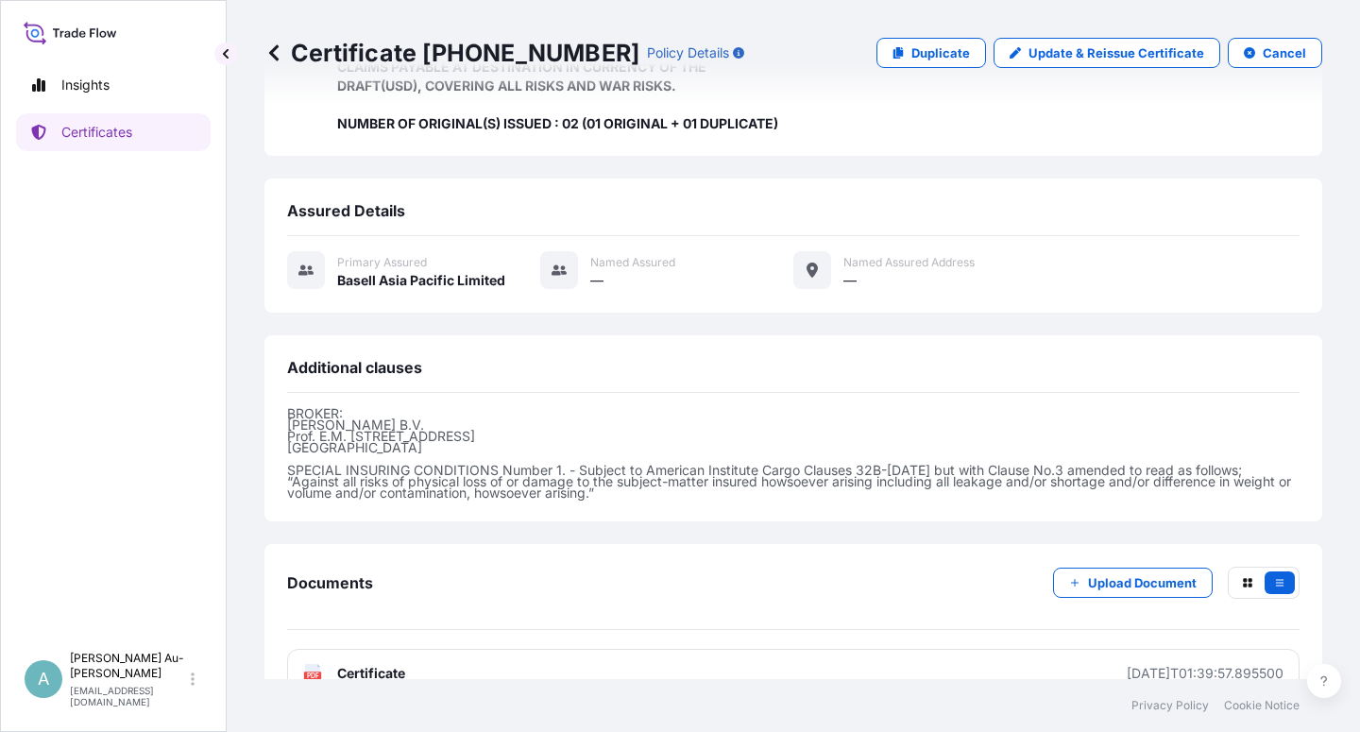
scroll to position [486, 0]
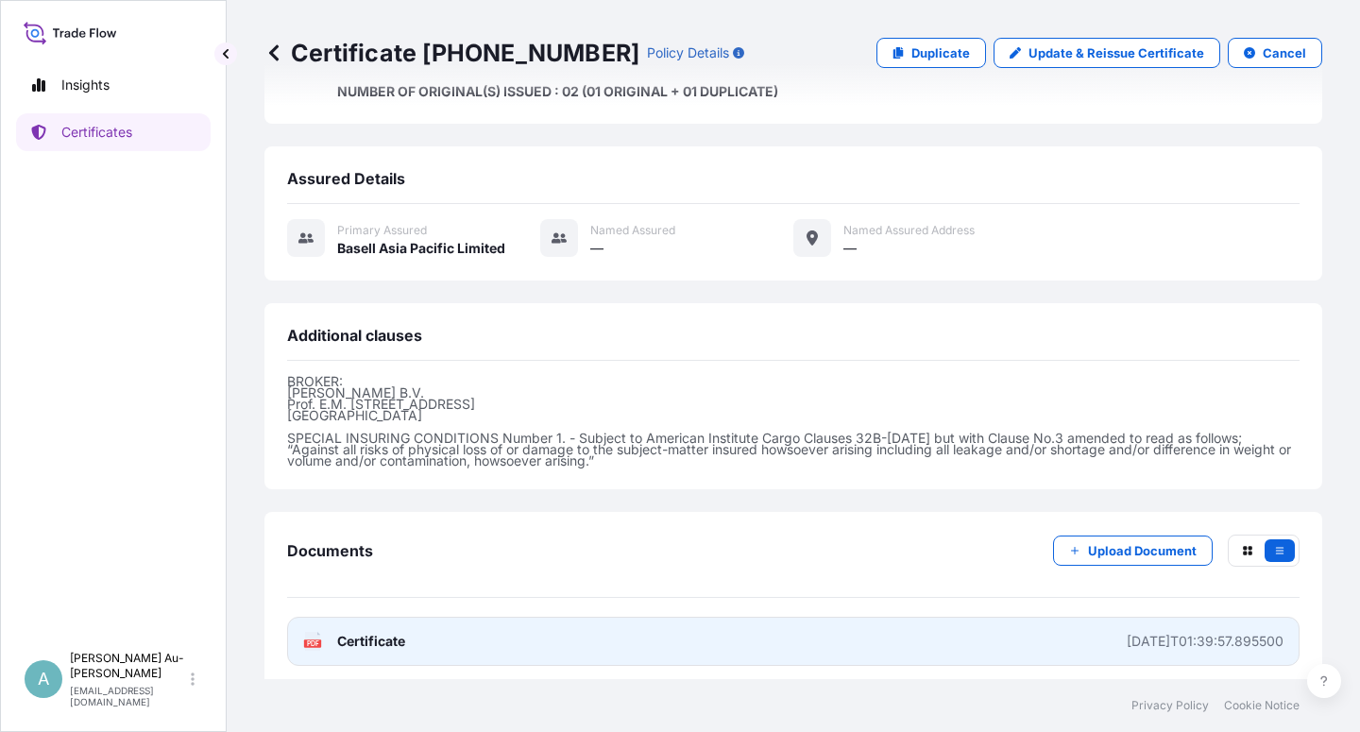
click at [528, 637] on link "PDF Certificate [DATE]T01:39:57.895500" at bounding box center [793, 641] width 1013 height 49
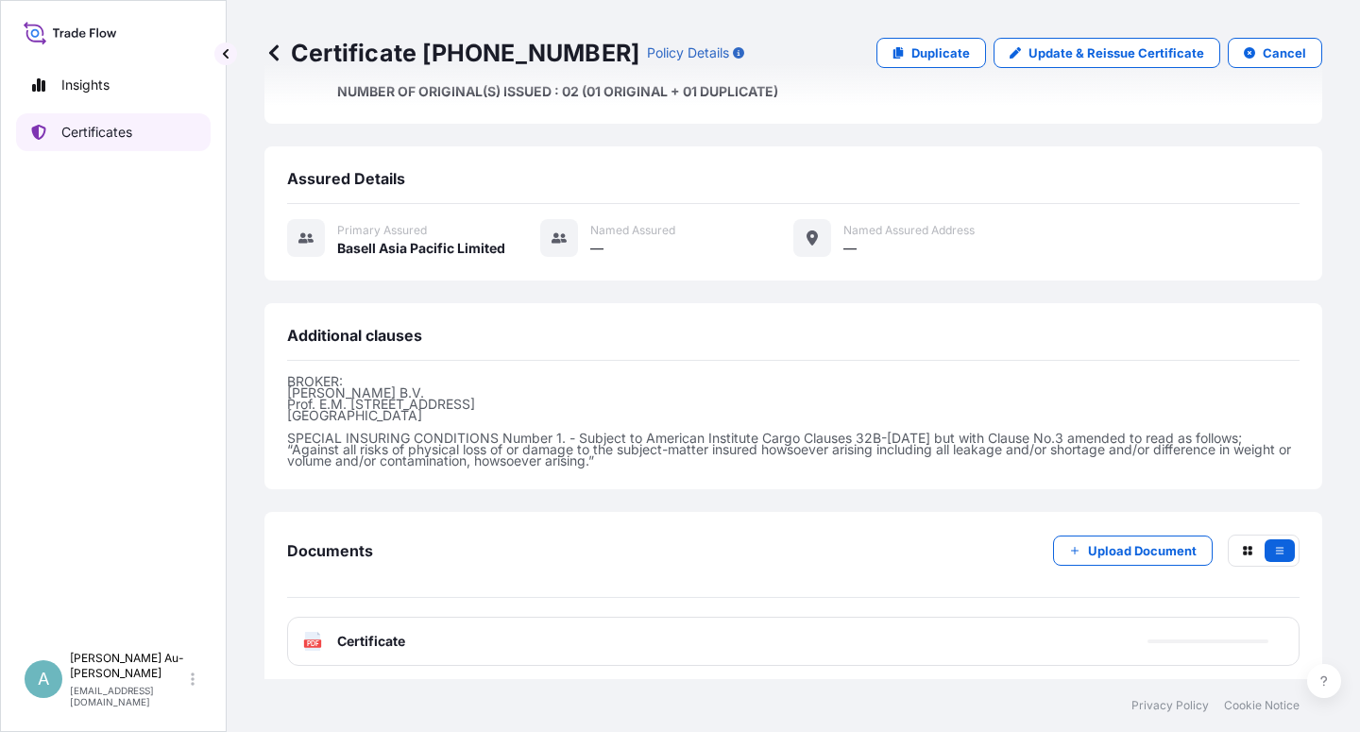
click at [105, 135] on p "Certificates" at bounding box center [96, 132] width 71 height 19
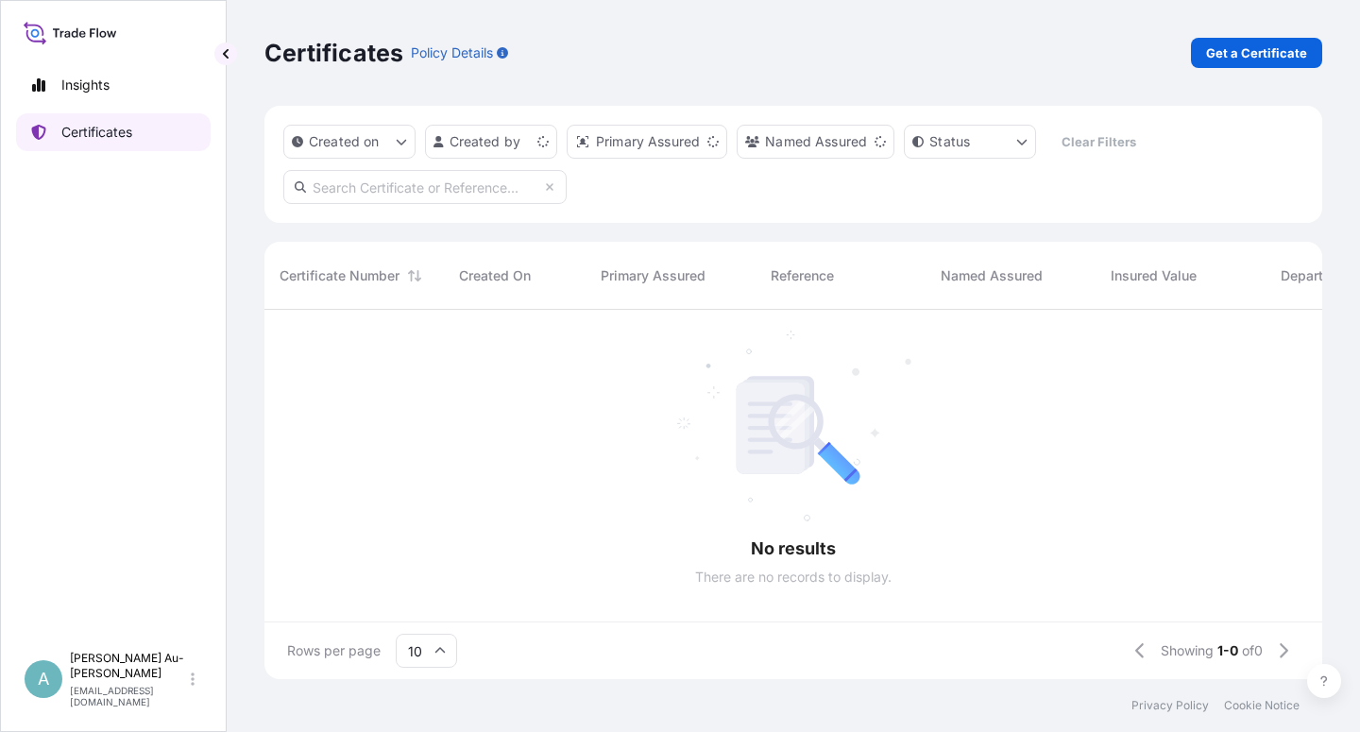
scroll to position [364, 1042]
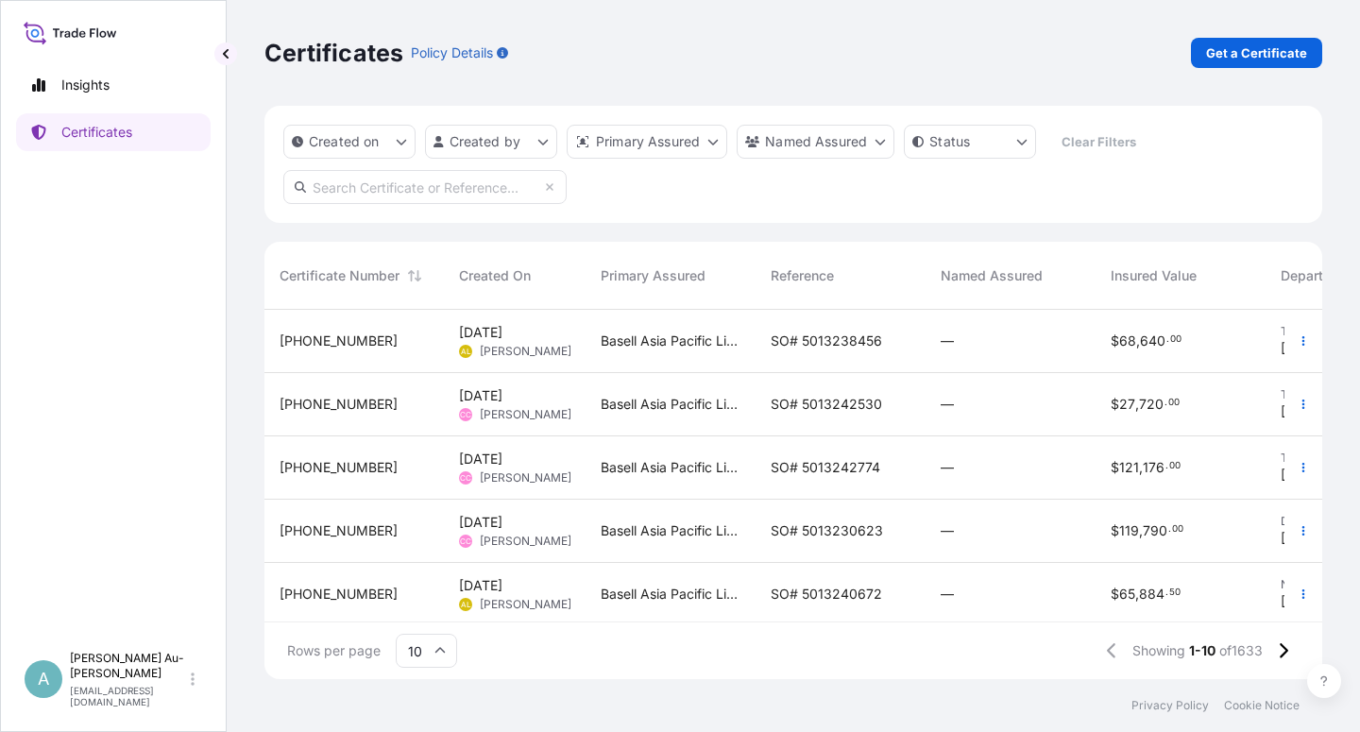
click at [401, 193] on input "text" at bounding box center [424, 187] width 283 height 34
type input "1679-2"
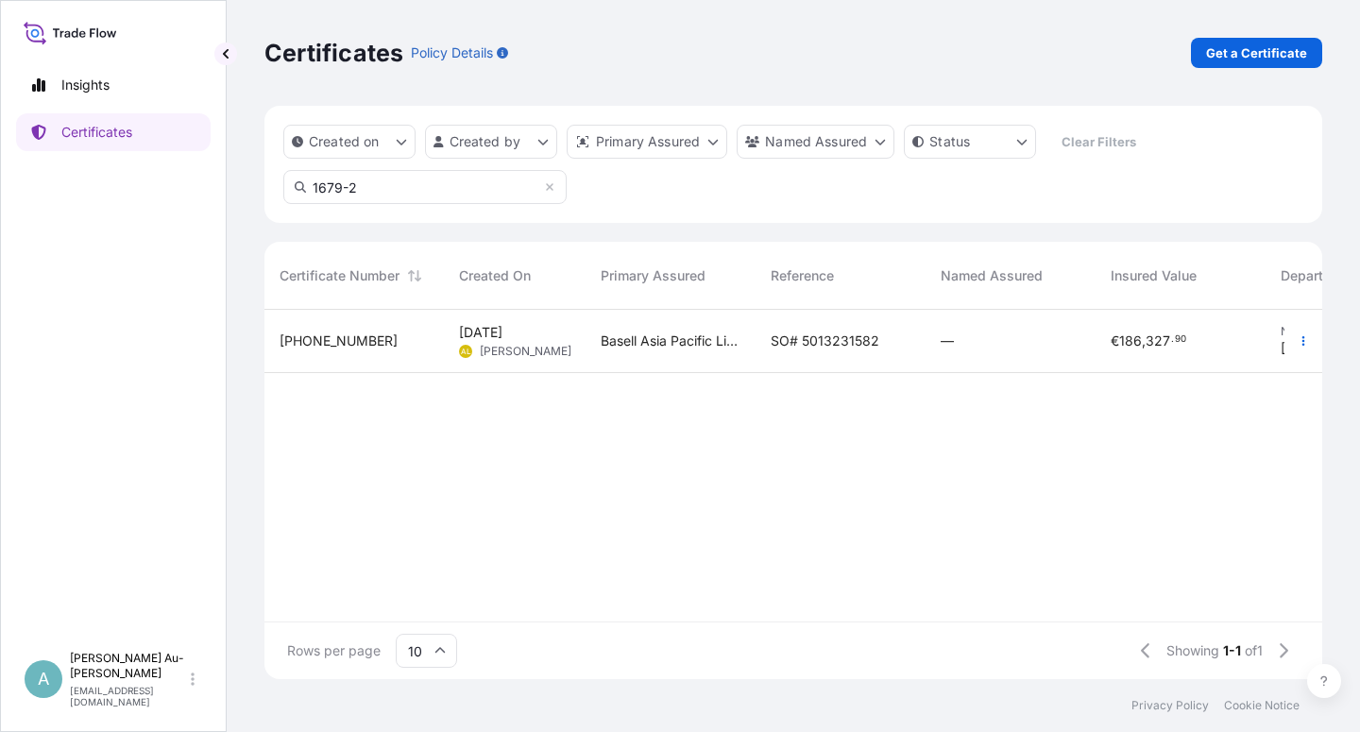
click at [816, 345] on span "SO# 5013231582" at bounding box center [825, 341] width 109 height 19
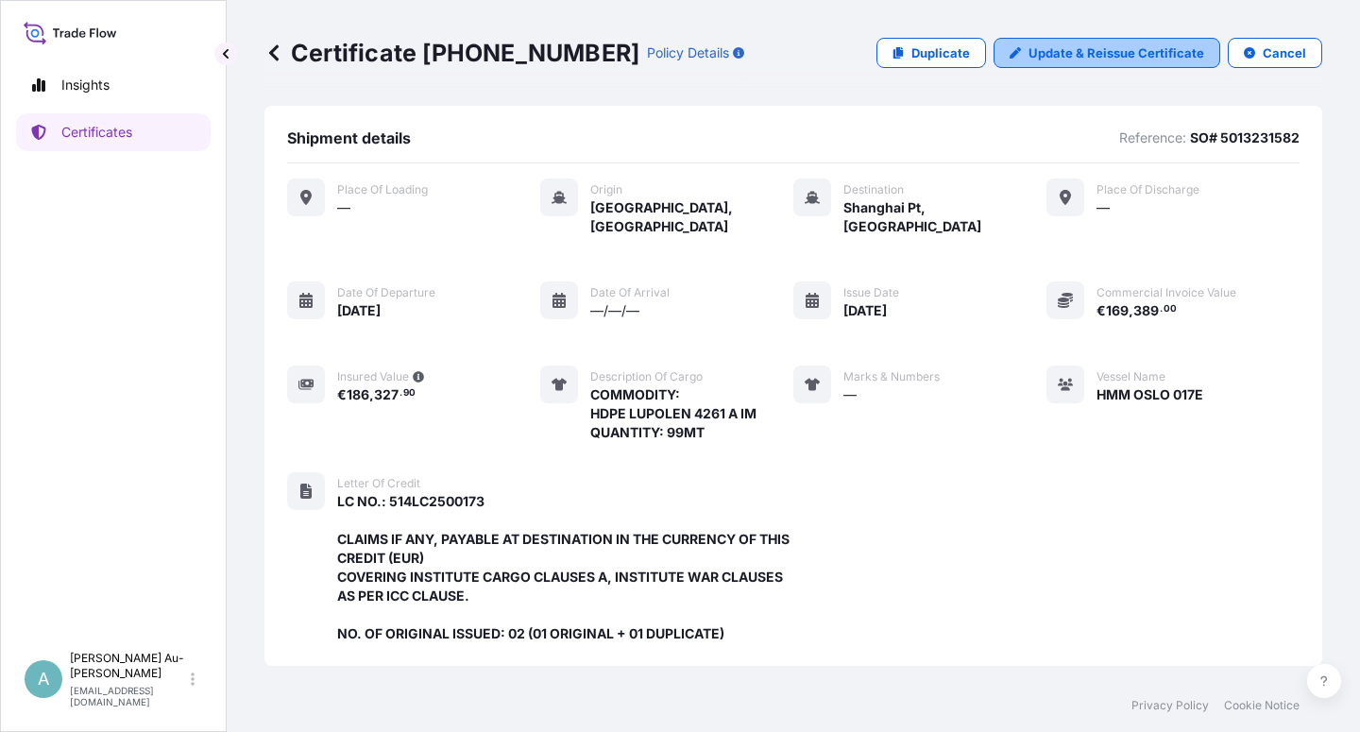
click at [1029, 56] on p "Update & Reissue Certificate" at bounding box center [1117, 52] width 176 height 19
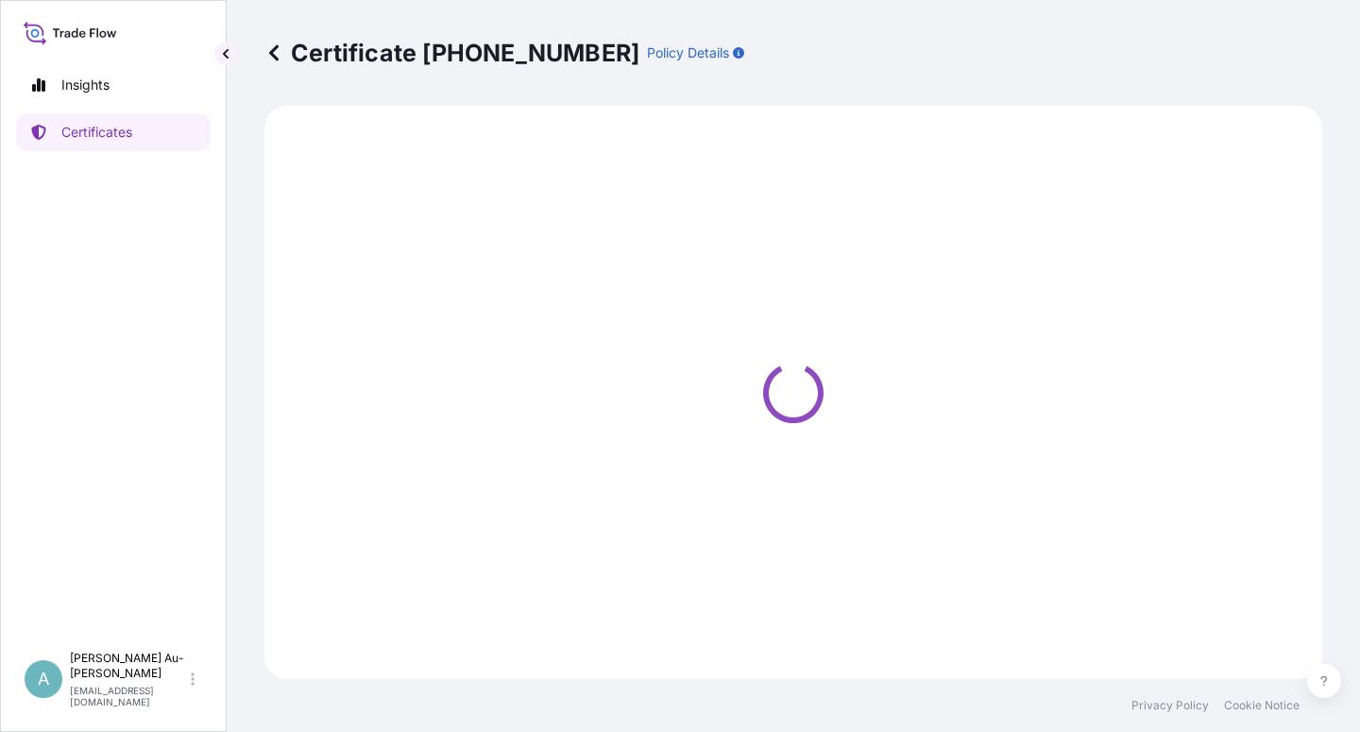
select select "Sea"
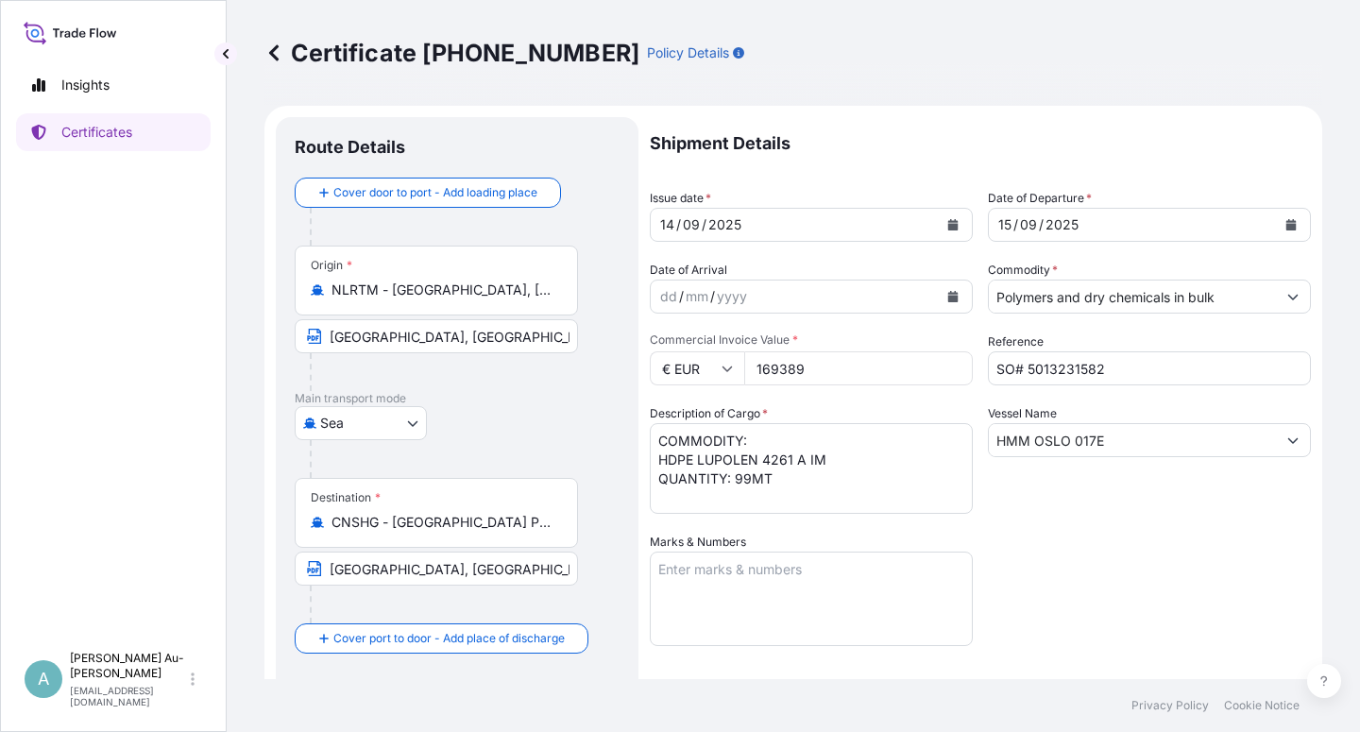
select select "32034"
click at [948, 220] on icon "Calendar" at bounding box center [953, 224] width 10 height 11
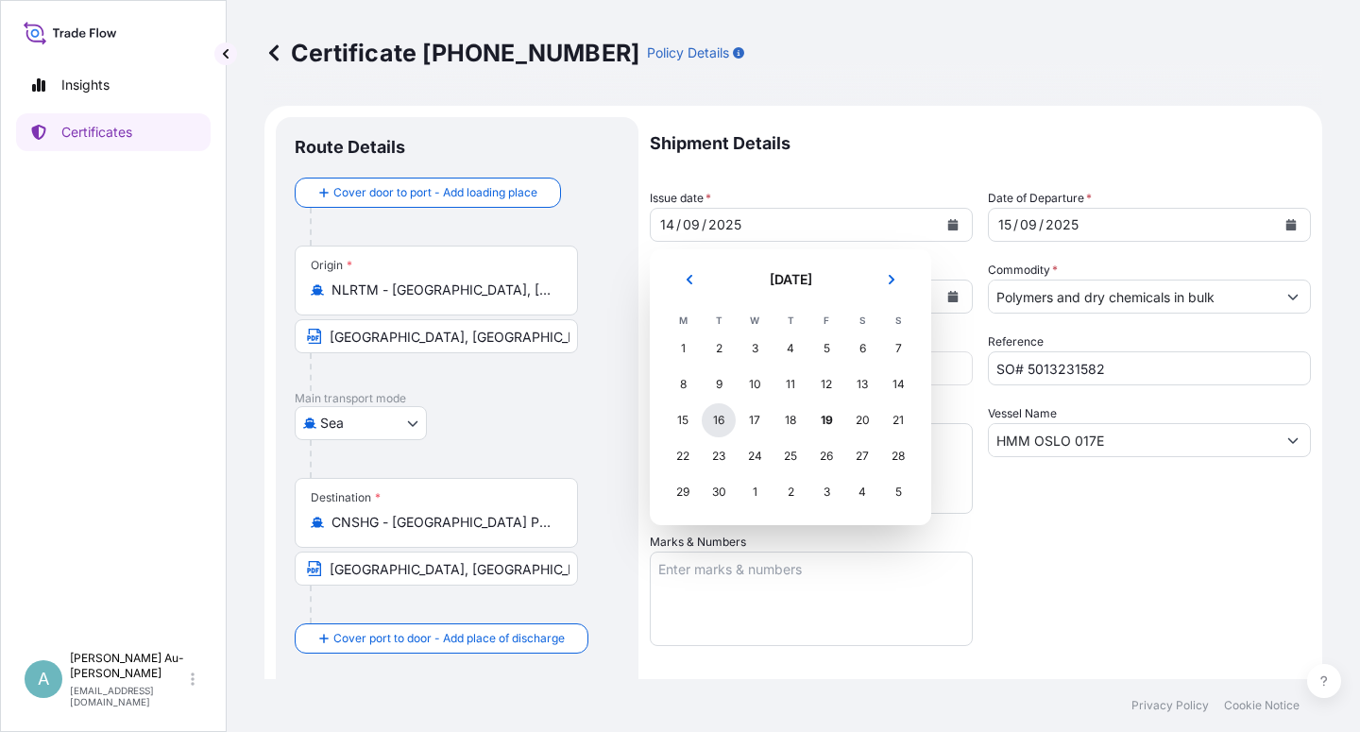
click at [716, 425] on div "16" at bounding box center [719, 420] width 34 height 34
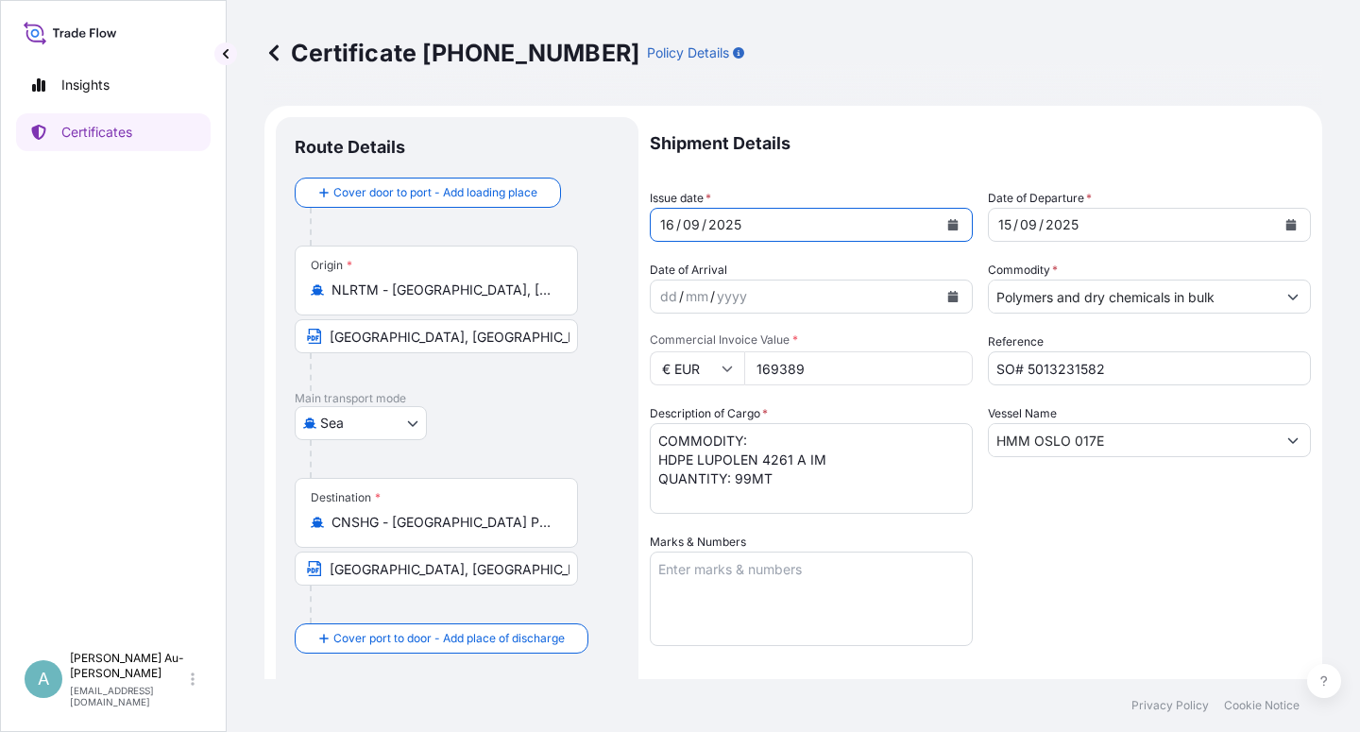
click at [1276, 230] on button "Calendar" at bounding box center [1291, 225] width 30 height 30
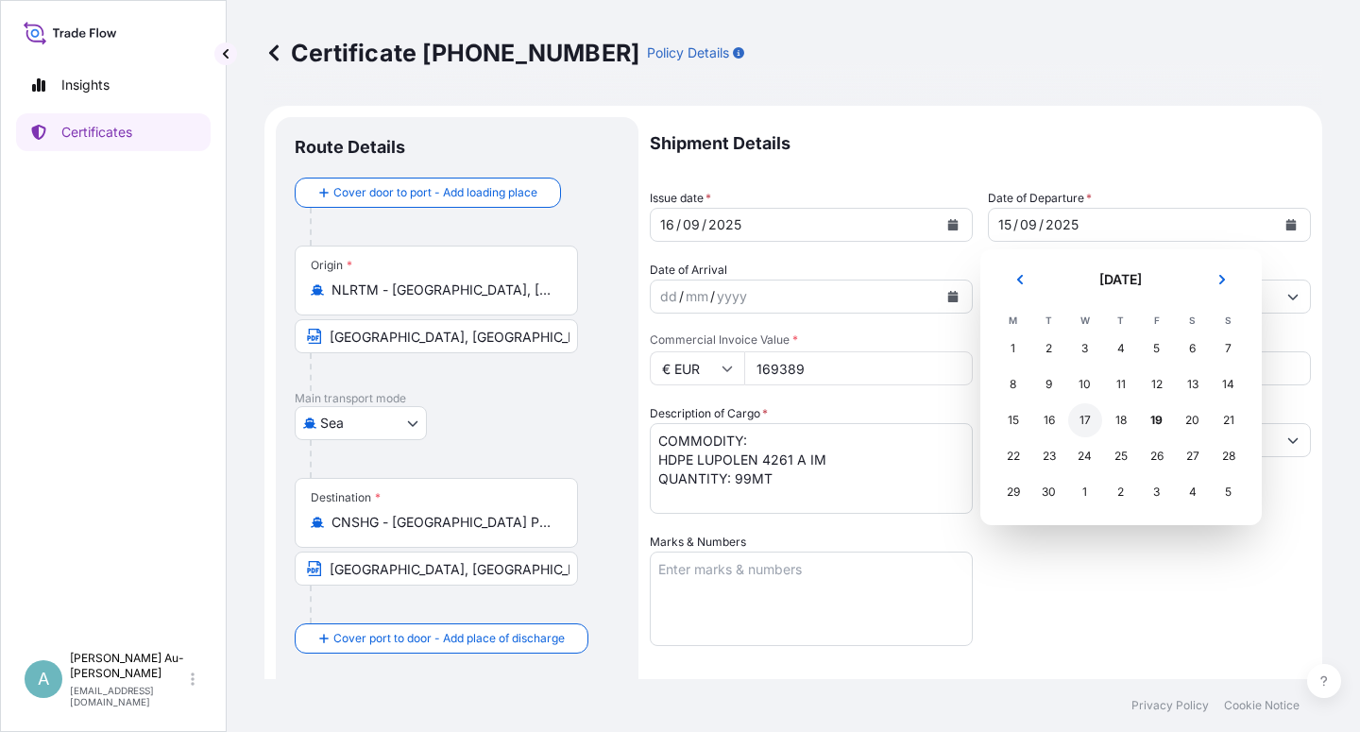
click at [1077, 422] on div "17" at bounding box center [1085, 420] width 34 height 34
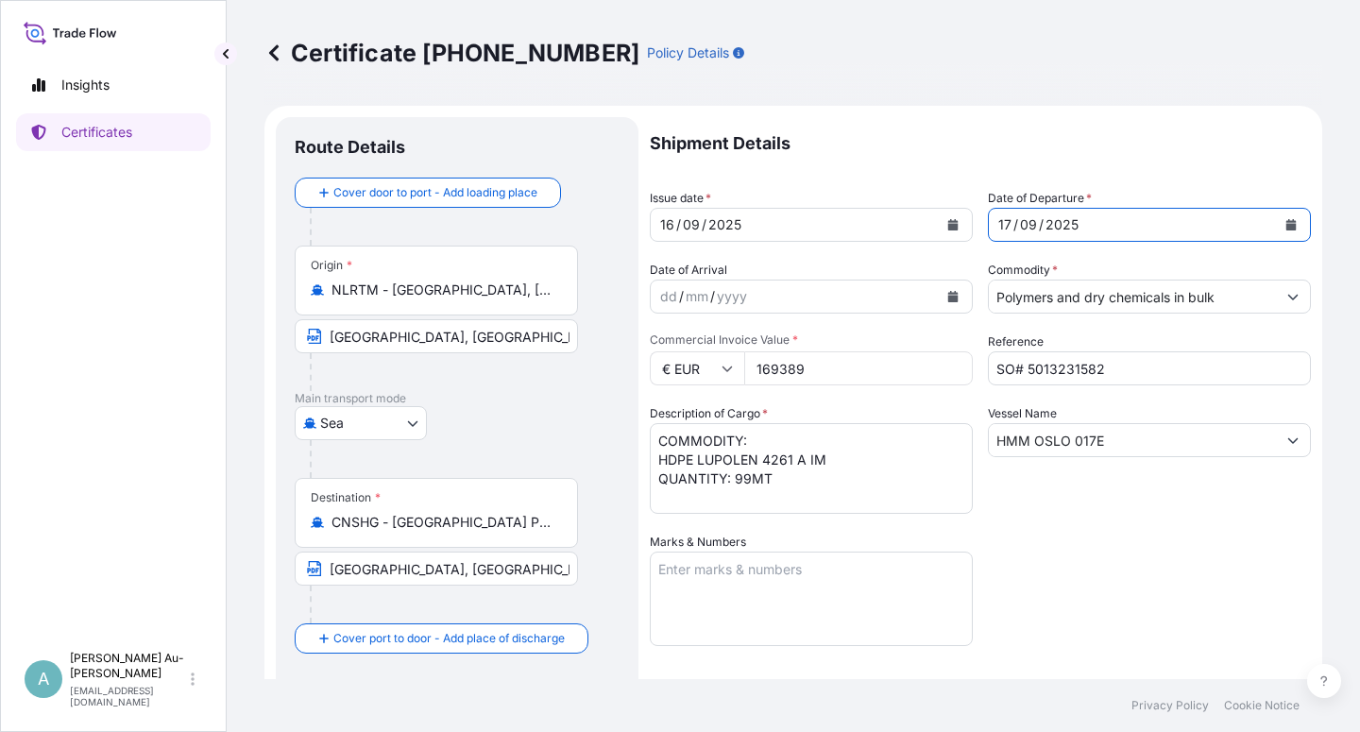
drag, startPoint x: 1054, startPoint y: 555, endPoint x: 1033, endPoint y: 498, distance: 60.7
click at [1054, 554] on div "Shipment Details Issue date * [DATE] Date of Departure * [DATE] Date of Arrival…" at bounding box center [980, 603] width 661 height 972
click at [1059, 555] on div "Shipment Details Issue date * [DATE] Date of Departure * [DATE] Date of Arrival…" at bounding box center [980, 603] width 661 height 972
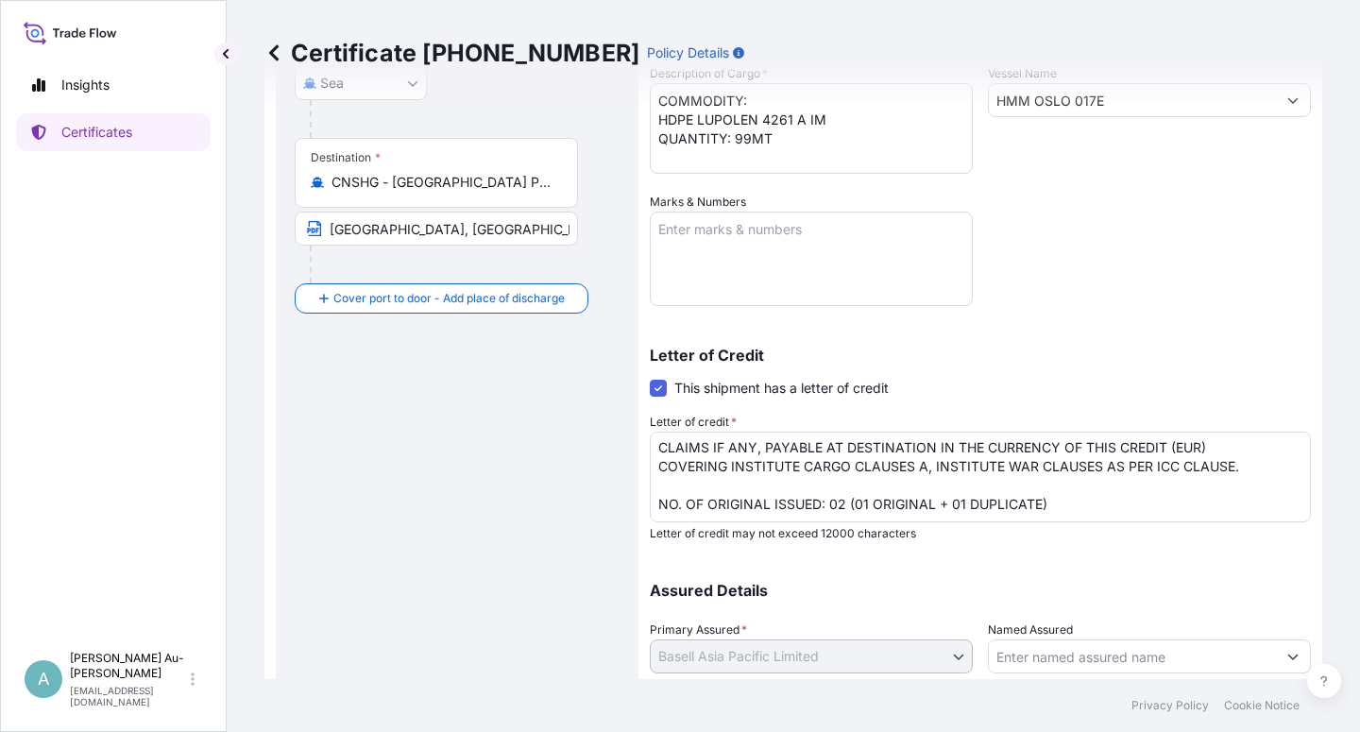
scroll to position [463, 0]
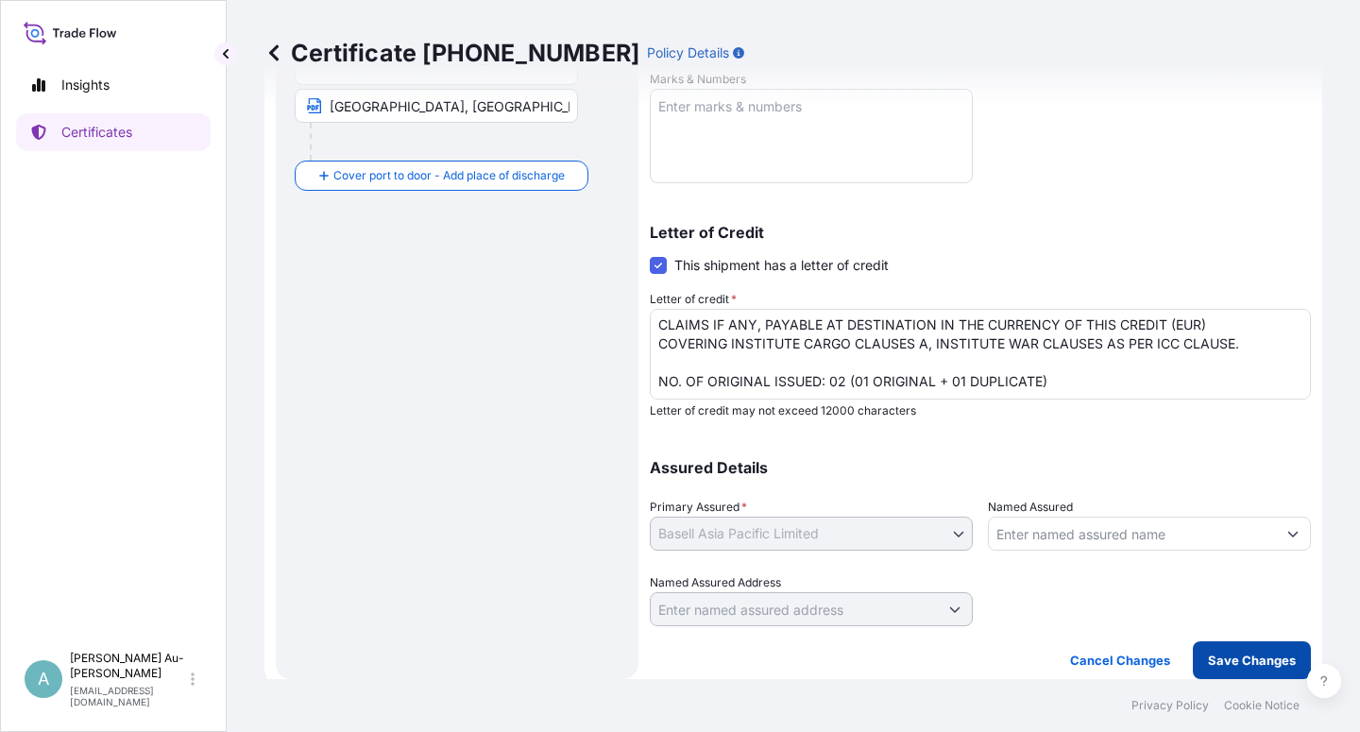
click at [1249, 668] on p "Save Changes" at bounding box center [1252, 660] width 88 height 19
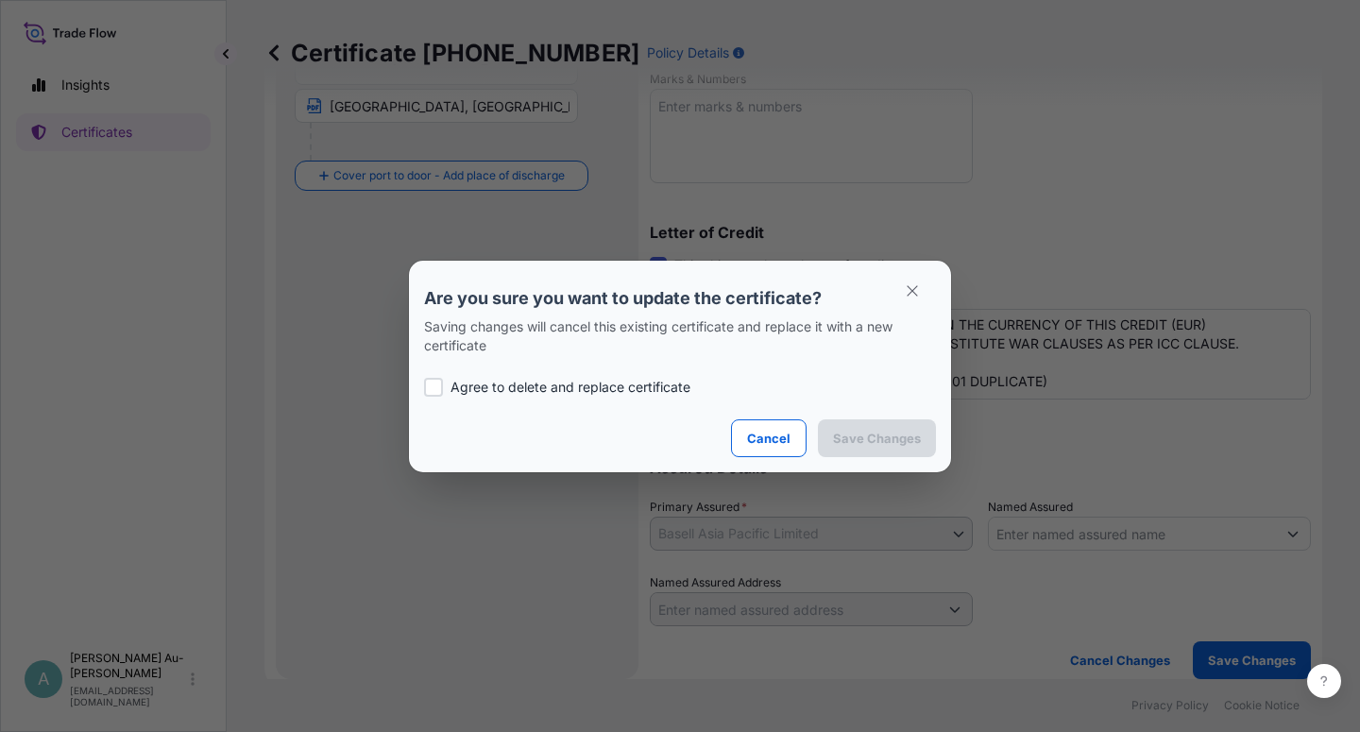
click at [523, 380] on p "Agree to delete and replace certificate" at bounding box center [571, 387] width 240 height 19
checkbox input "true"
click at [856, 437] on p "Save Changes" at bounding box center [877, 438] width 88 height 19
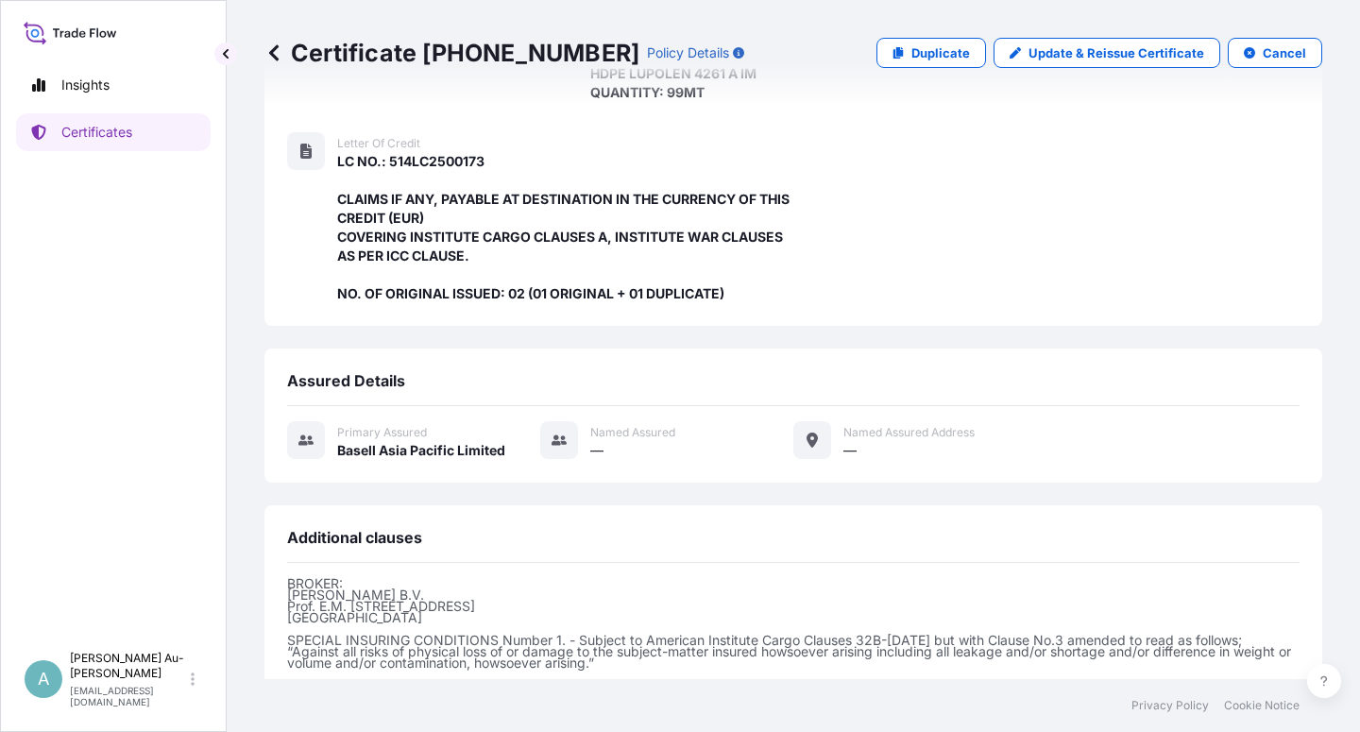
scroll to position [542, 0]
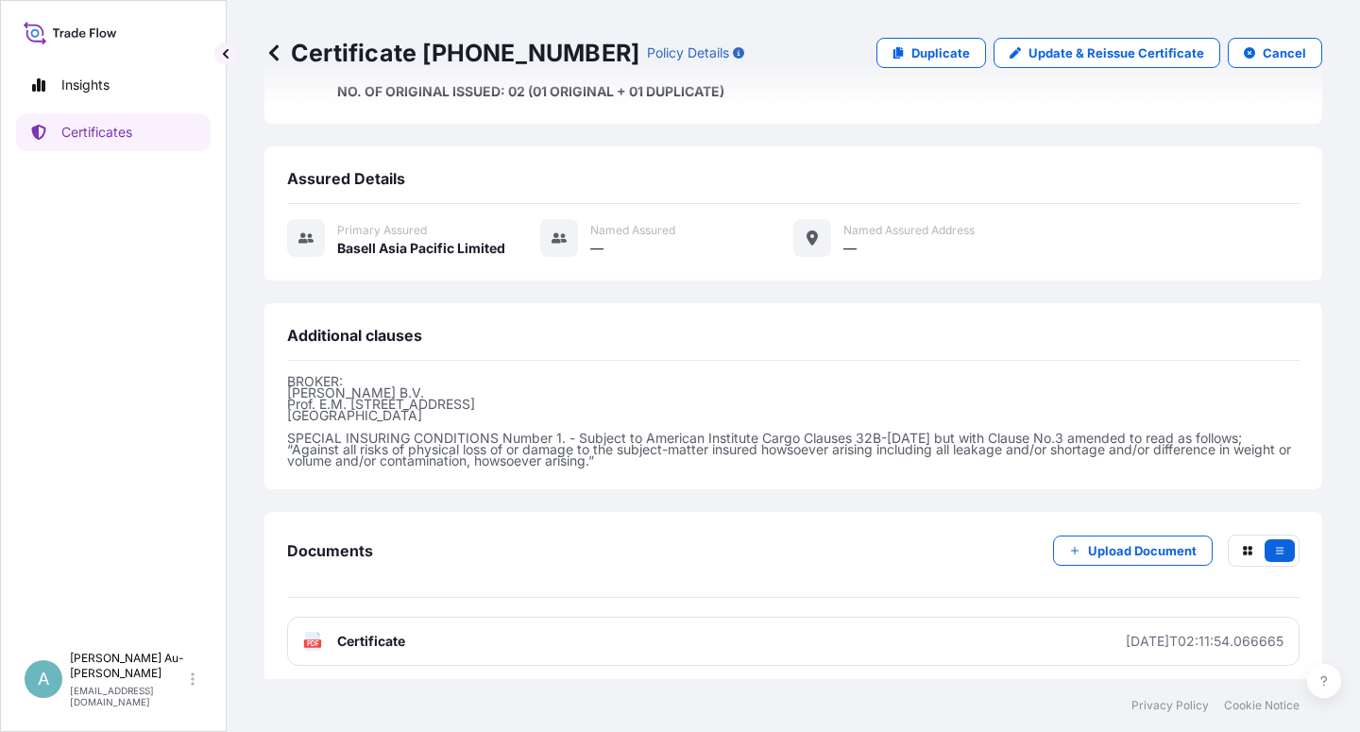
click at [647, 627] on link "PDF Certificate [DATE]T02:11:54.066665" at bounding box center [793, 641] width 1013 height 49
